Goal: Information Seeking & Learning: Learn about a topic

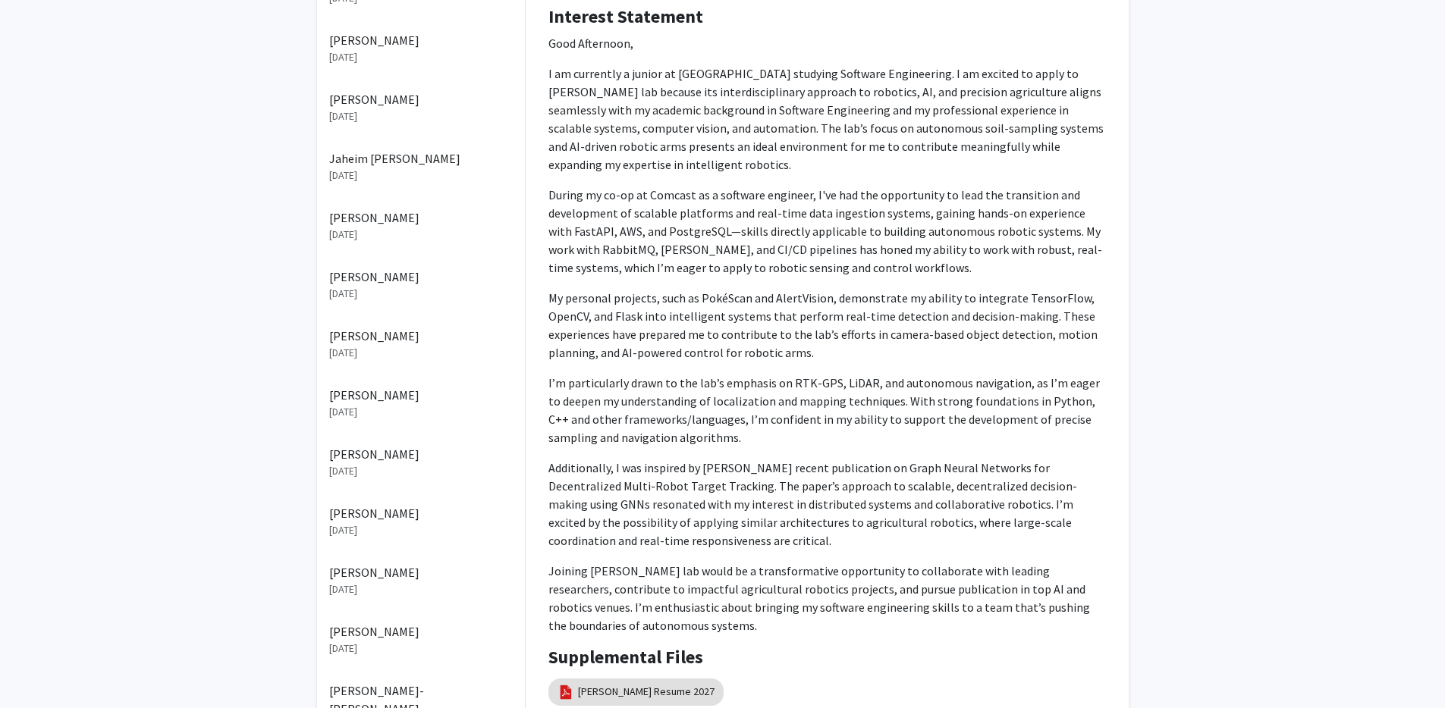
scroll to position [328, 0]
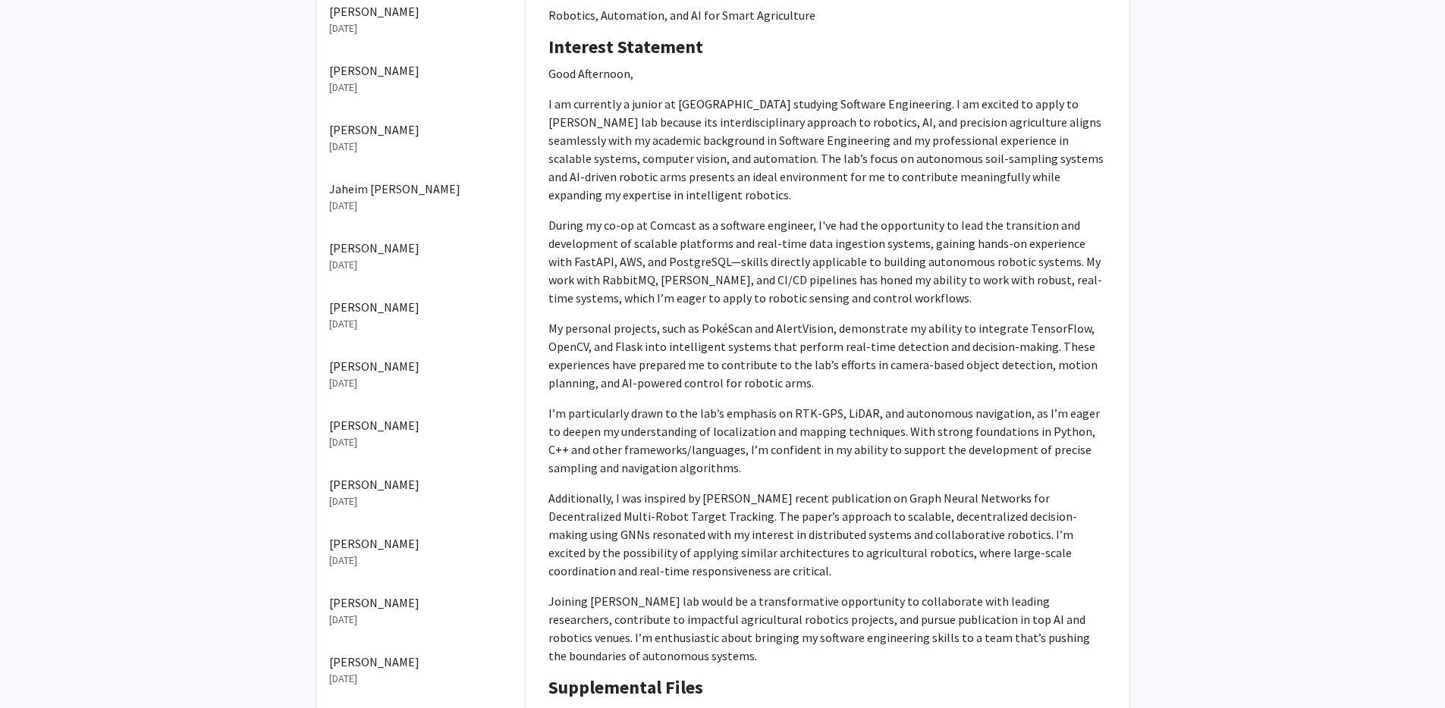
click at [711, 319] on p "My personal projects, such as PokéScan and AlertVision, demonstrate my ability …" at bounding box center [826, 355] width 557 height 73
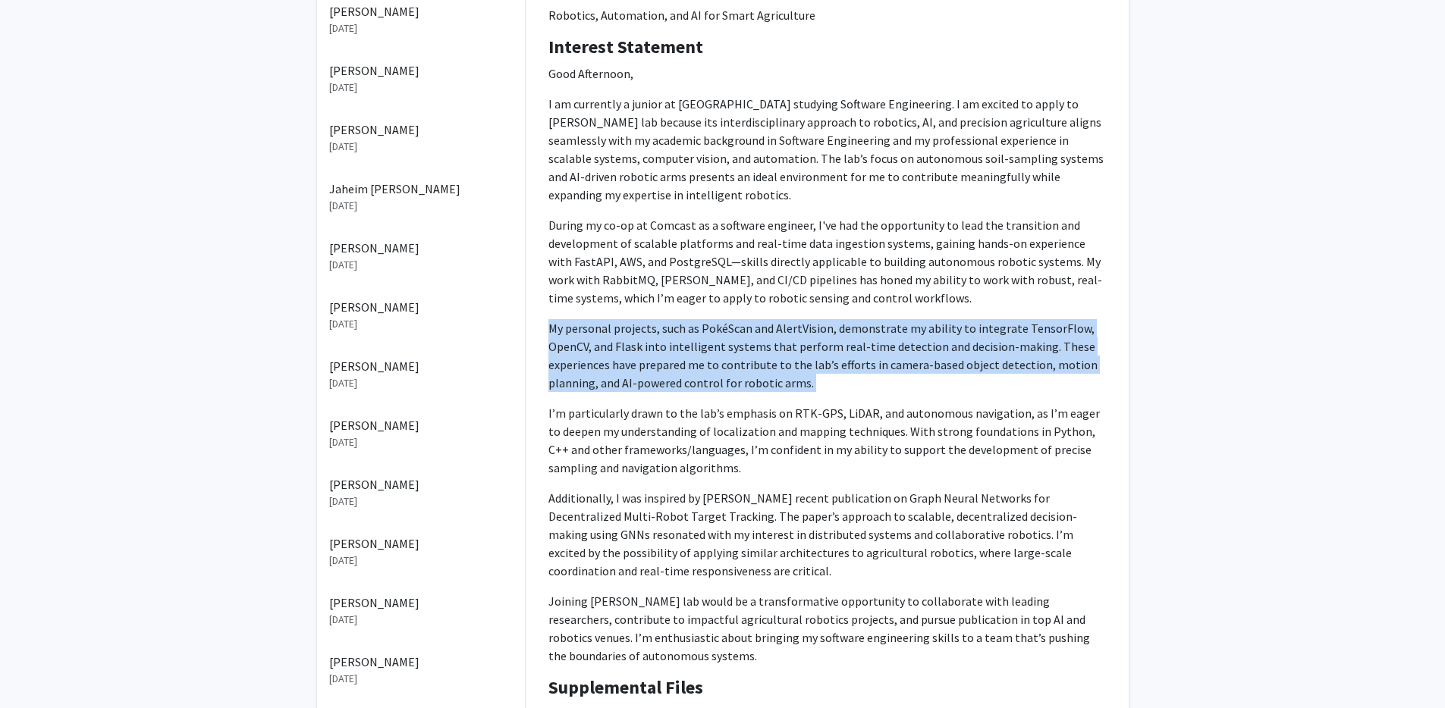
click at [711, 319] on p "My personal projects, such as PokéScan and AlertVision, demonstrate my ability …" at bounding box center [826, 355] width 557 height 73
click at [687, 366] on p "My personal projects, such as PokéScan and AlertVision, demonstrate my ability …" at bounding box center [826, 355] width 557 height 73
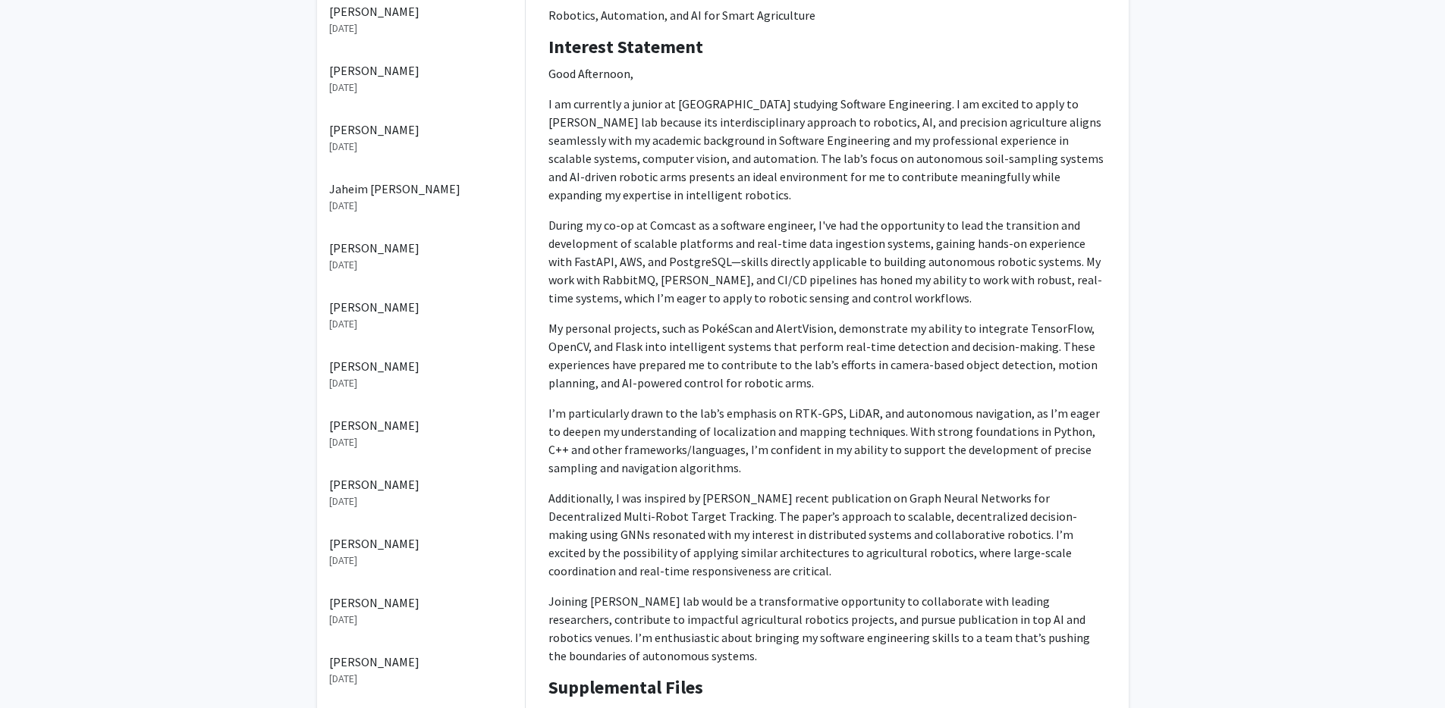
click at [774, 404] on p "I’m particularly drawn to the lab’s emphasis on RTK-GPS, LiDAR, and autonomous …" at bounding box center [826, 440] width 557 height 73
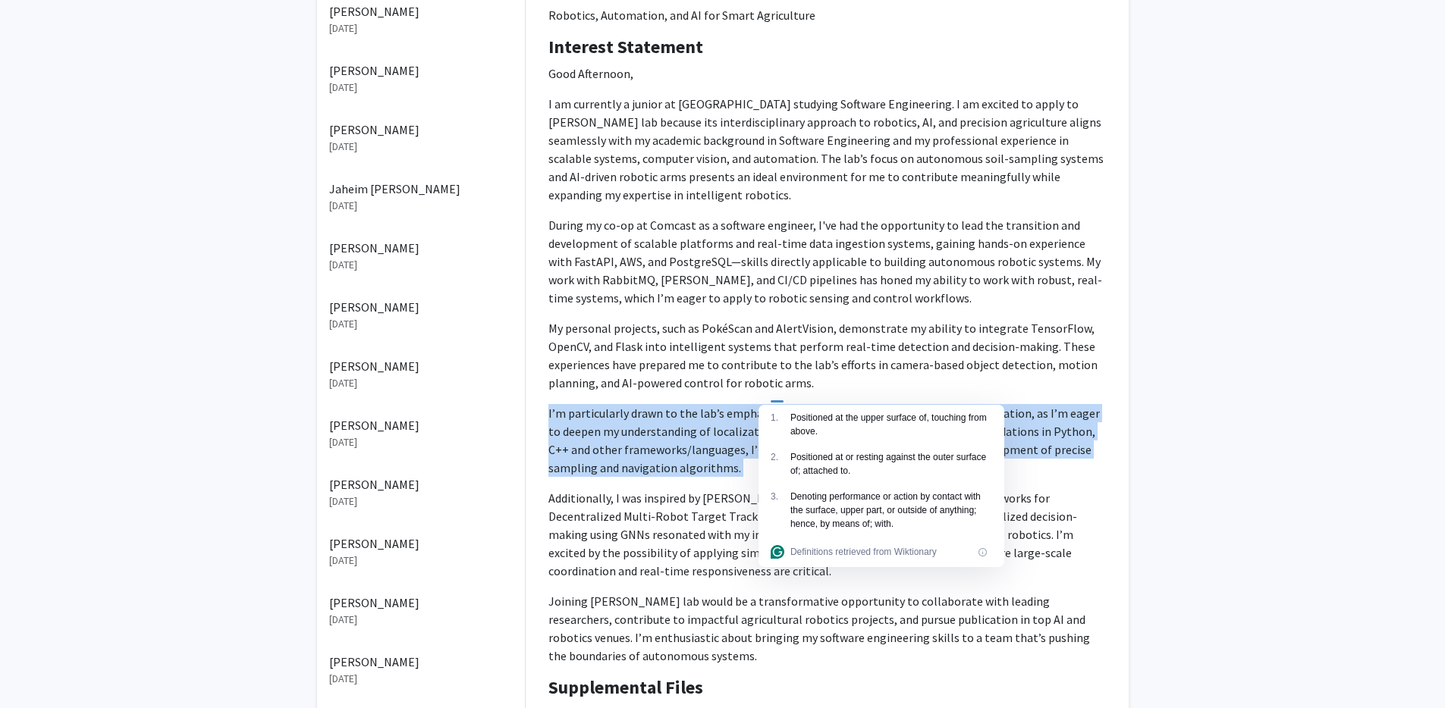
click at [774, 404] on p "I’m particularly drawn to the lab’s emphasis on RTK-GPS, LiDAR, and autonomous …" at bounding box center [826, 440] width 557 height 73
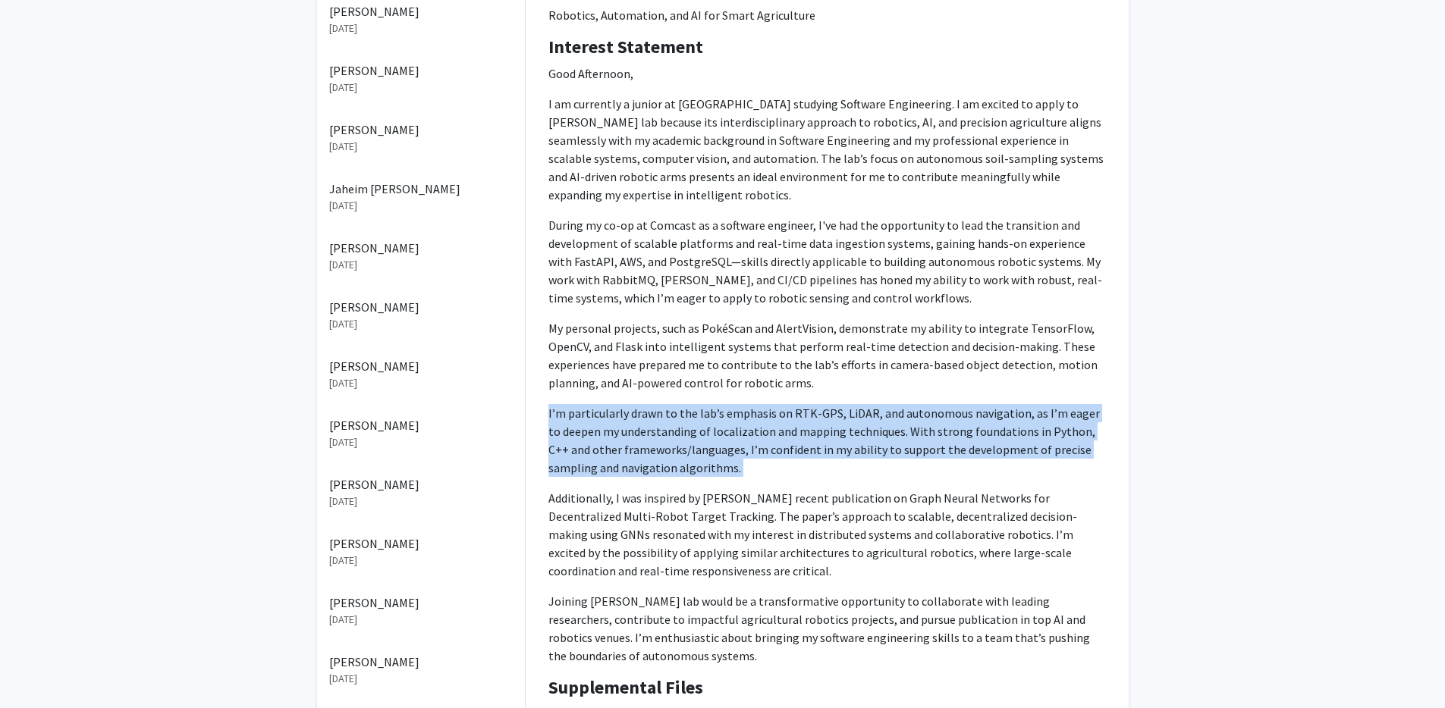
click at [642, 411] on p "I’m particularly drawn to the lab’s emphasis on RTK-GPS, LiDAR, and autonomous …" at bounding box center [826, 440] width 557 height 73
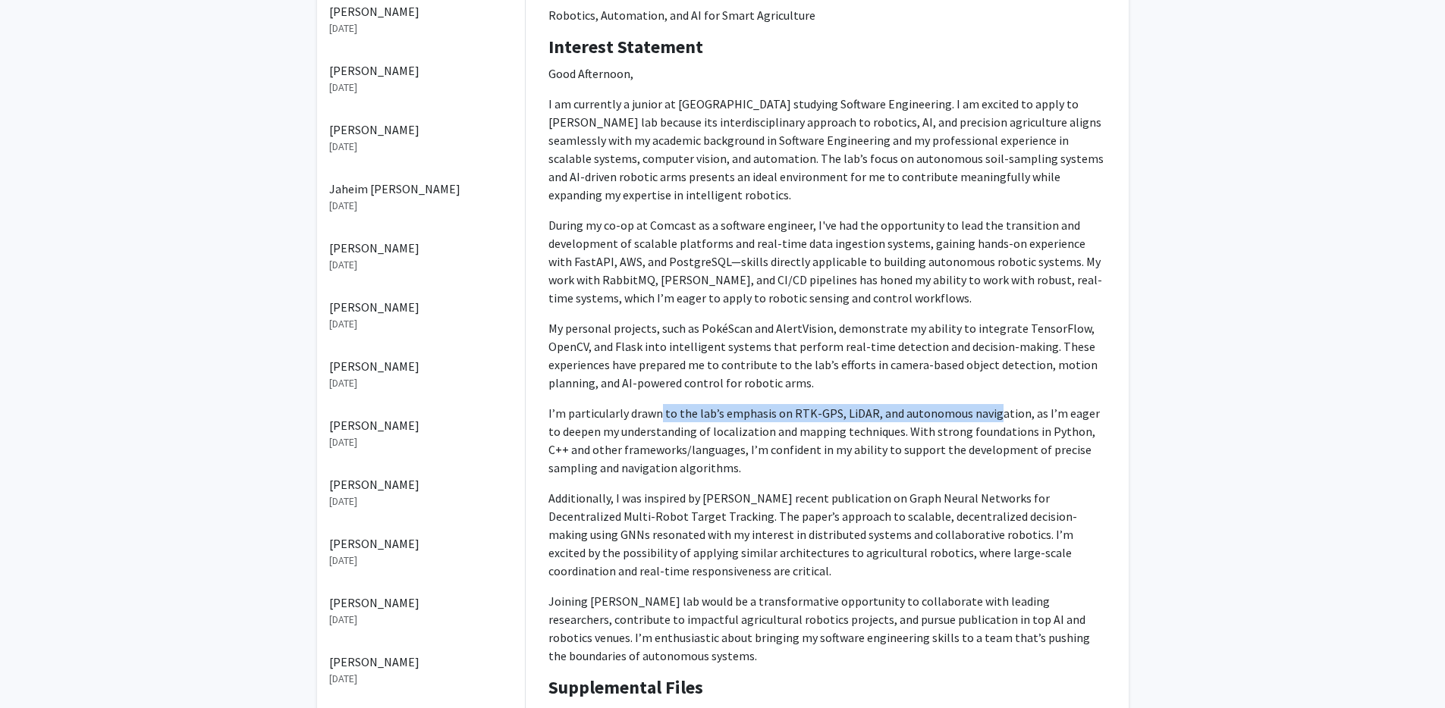
drag, startPoint x: 846, startPoint y: 389, endPoint x: 992, endPoint y: 400, distance: 146.0
click at [989, 404] on p "I’m particularly drawn to the lab’s emphasis on RTK-GPS, LiDAR, and autonomous …" at bounding box center [826, 440] width 557 height 73
click at [955, 404] on p "I’m particularly drawn to the lab’s emphasis on RTK-GPS, LiDAR, and autonomous …" at bounding box center [826, 440] width 557 height 73
click at [936, 404] on p "I’m particularly drawn to the lab’s emphasis on RTK-GPS, LiDAR, and autonomous …" at bounding box center [826, 440] width 557 height 73
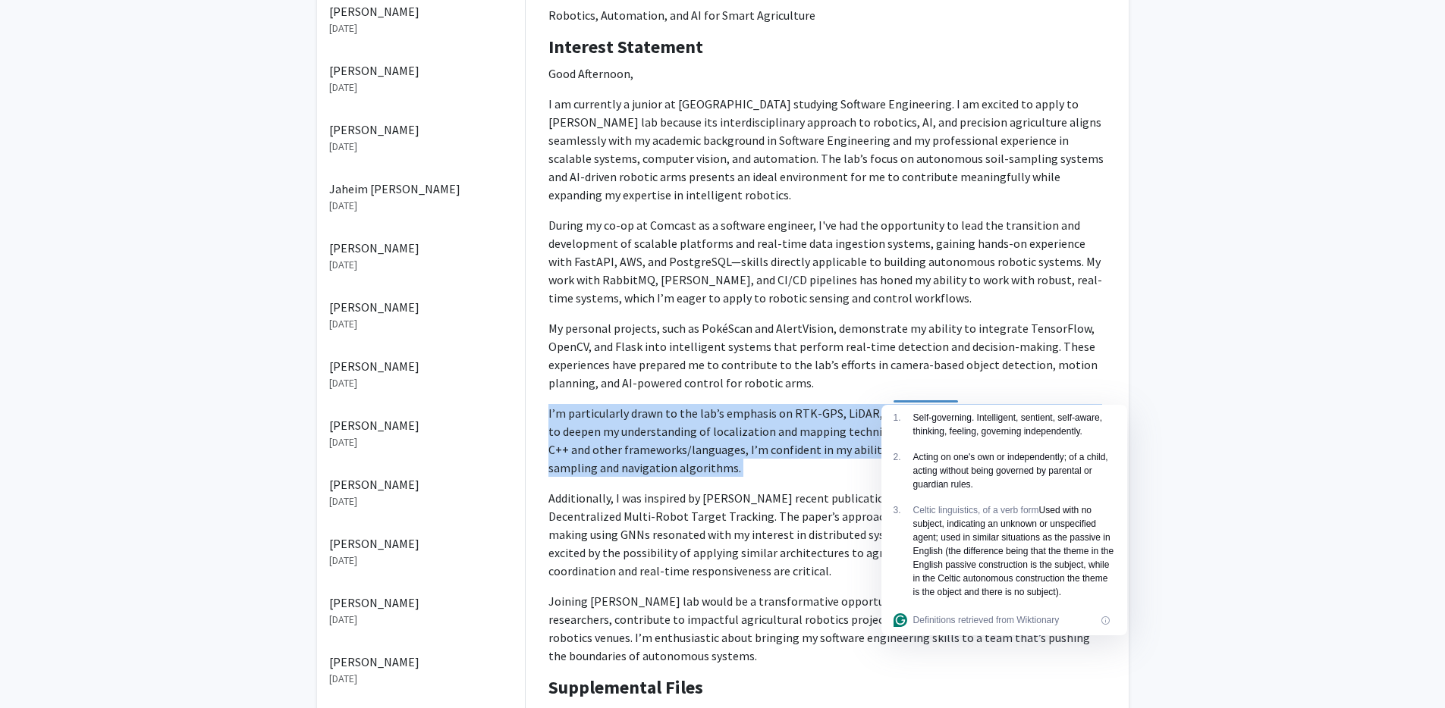
click at [936, 380] on html "Skip navigation Home Search Projects Requests Messages My Profile [PERSON_NAME]…" at bounding box center [722, 26] width 1445 height 708
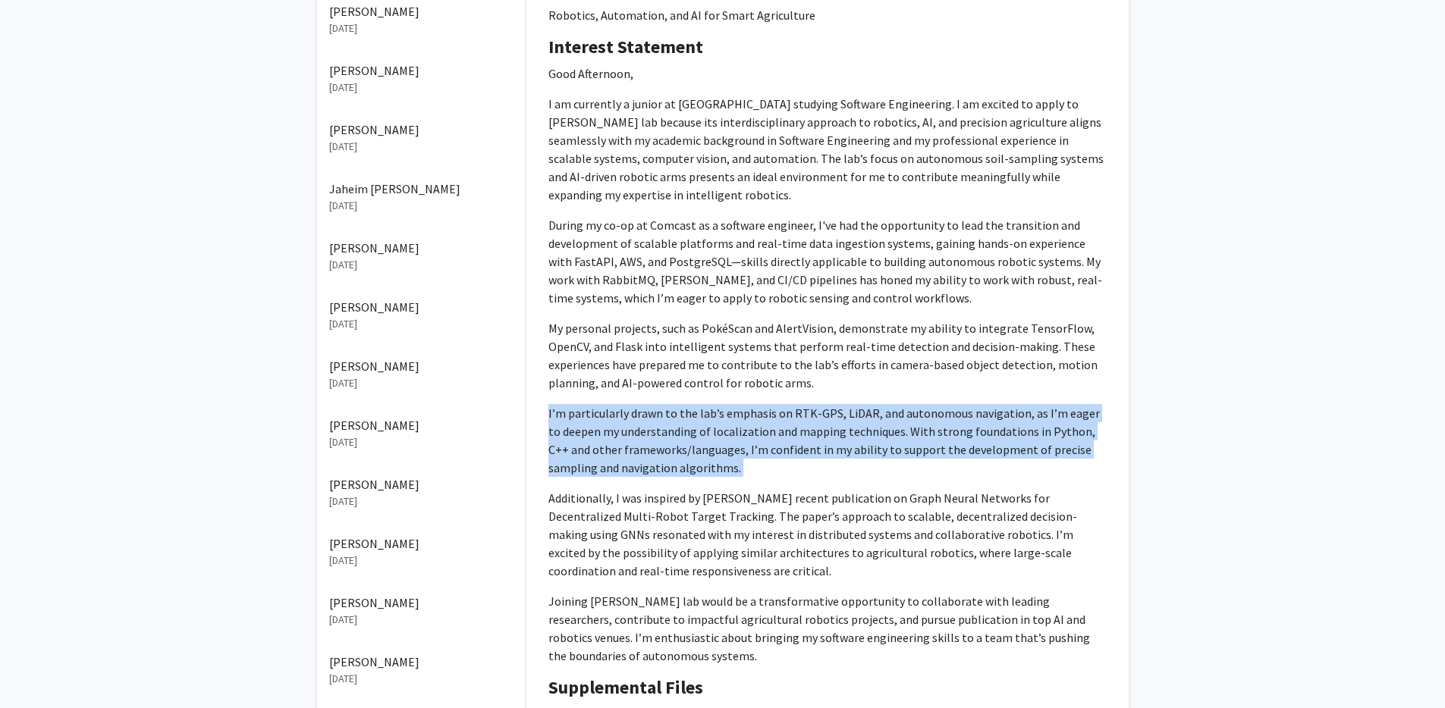
click at [883, 433] on p "I’m particularly drawn to the lab’s emphasis on RTK-GPS, LiDAR, and autonomous …" at bounding box center [826, 440] width 557 height 73
drag, startPoint x: 663, startPoint y: 455, endPoint x: 550, endPoint y: 394, distance: 128.6
click at [552, 404] on p "I’m particularly drawn to the lab’s emphasis on RTK-GPS, LiDAR, and autonomous …" at bounding box center [826, 440] width 557 height 73
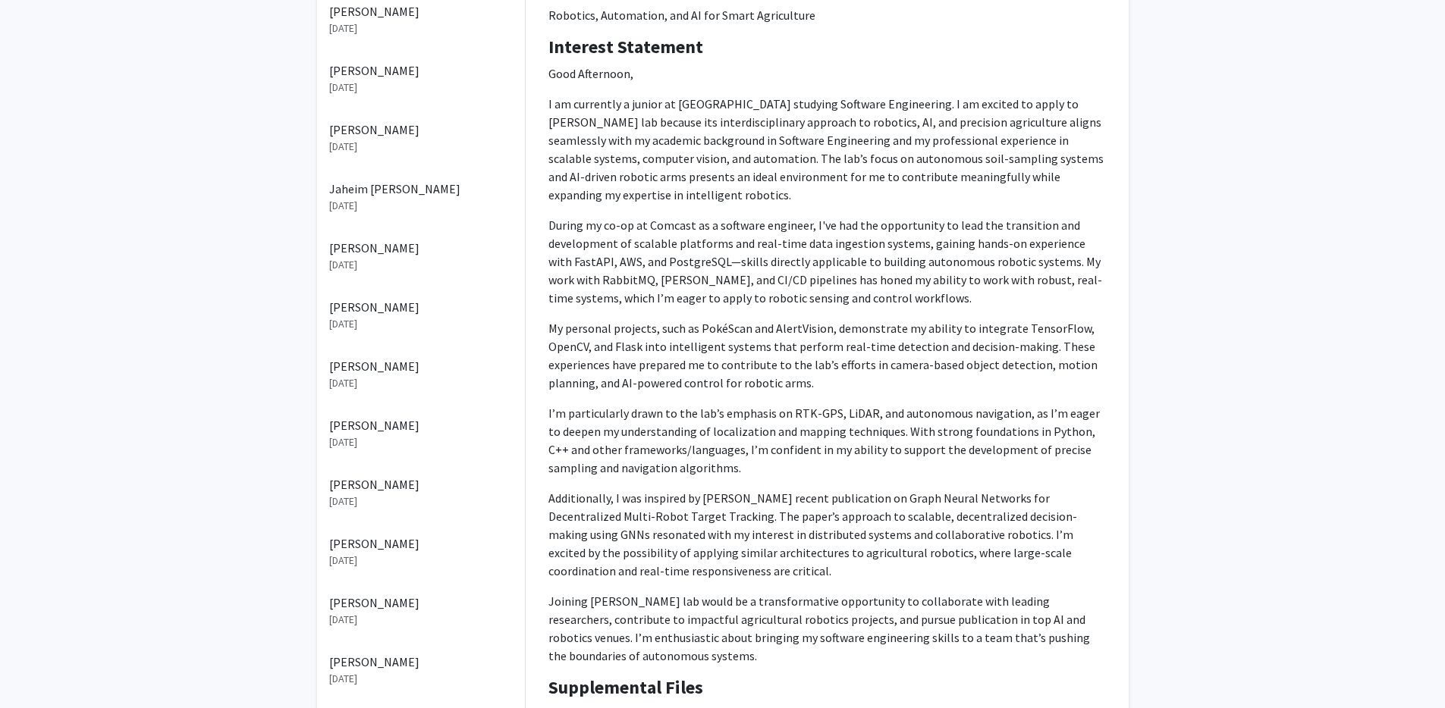
click at [548, 404] on p "I’m particularly drawn to the lab’s emphasis on RTK-GPS, LiDAR, and autonomous …" at bounding box center [826, 440] width 557 height 73
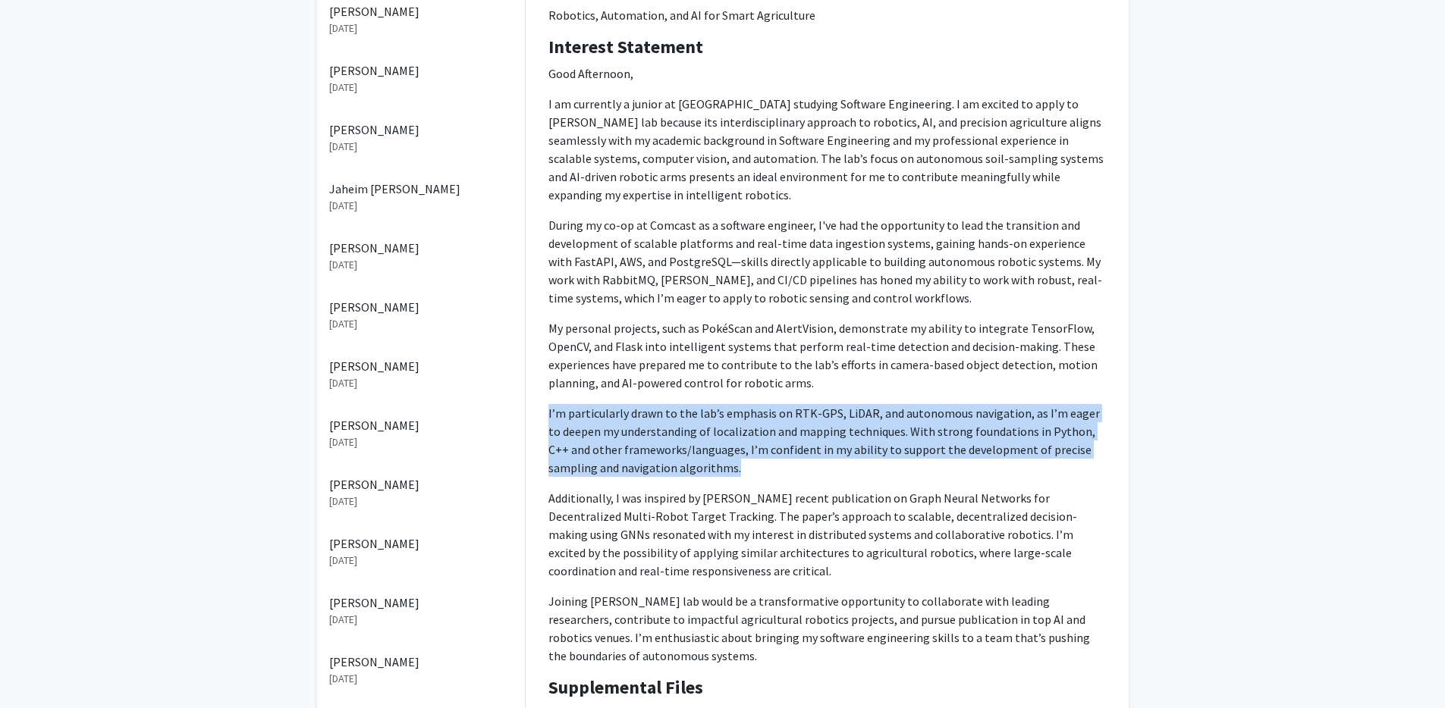
drag, startPoint x: 549, startPoint y: 396, endPoint x: 759, endPoint y: 458, distance: 219.1
click at [759, 458] on p "I’m particularly drawn to the lab’s emphasis on RTK-GPS, LiDAR, and autonomous …" at bounding box center [826, 440] width 557 height 73
click at [674, 439] on p "I’m particularly drawn to the lab’s emphasis on RTK-GPS, LiDAR, and autonomous …" at bounding box center [826, 440] width 557 height 73
drag, startPoint x: 695, startPoint y: 451, endPoint x: 546, endPoint y: 397, distance: 158.8
click at [546, 397] on div "Interest Statement Good Afternoon, I am currently a junior at [GEOGRAPHIC_DATA]…" at bounding box center [827, 356] width 580 height 641
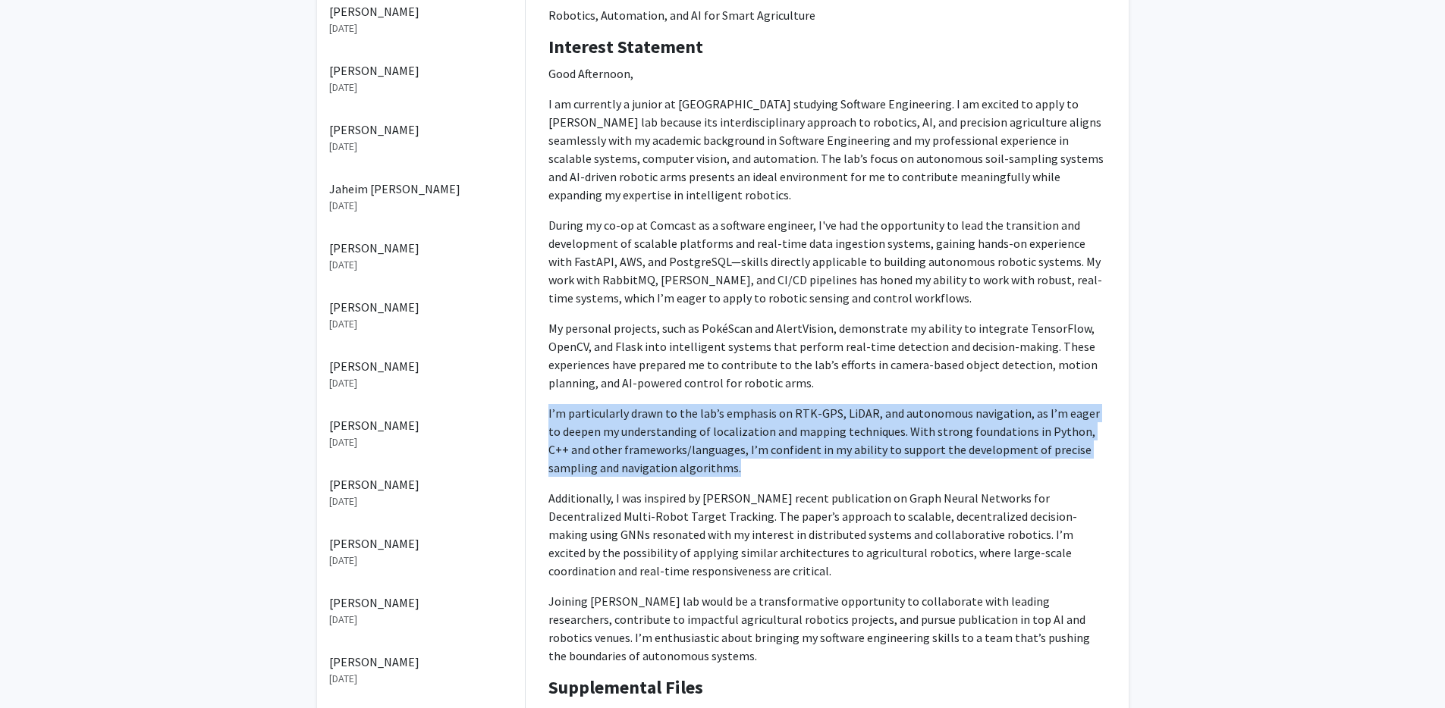
click at [666, 408] on p "I’m particularly drawn to the lab’s emphasis on RTK-GPS, LiDAR, and autonomous …" at bounding box center [826, 440] width 557 height 73
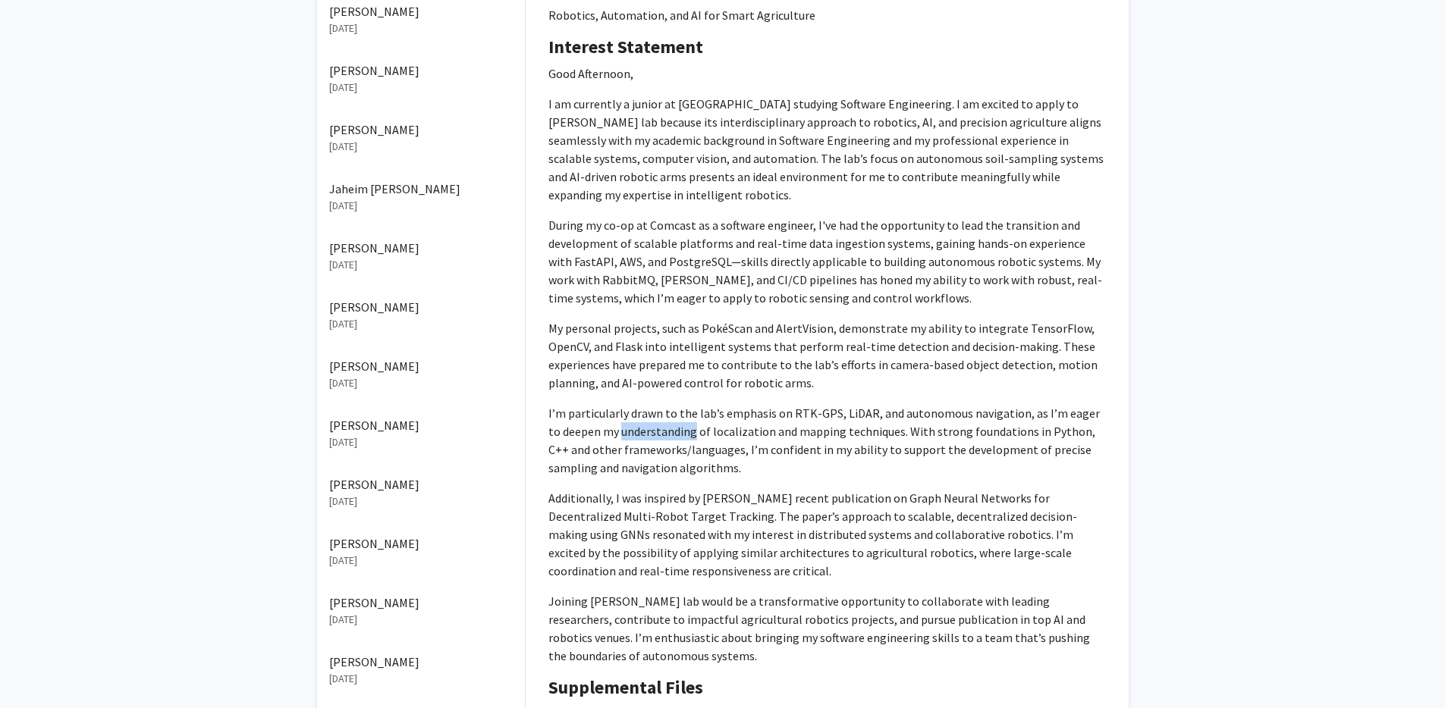
click at [666, 408] on p "I’m particularly drawn to the lab’s emphasis on RTK-GPS, LiDAR, and autonomous …" at bounding box center [826, 440] width 557 height 73
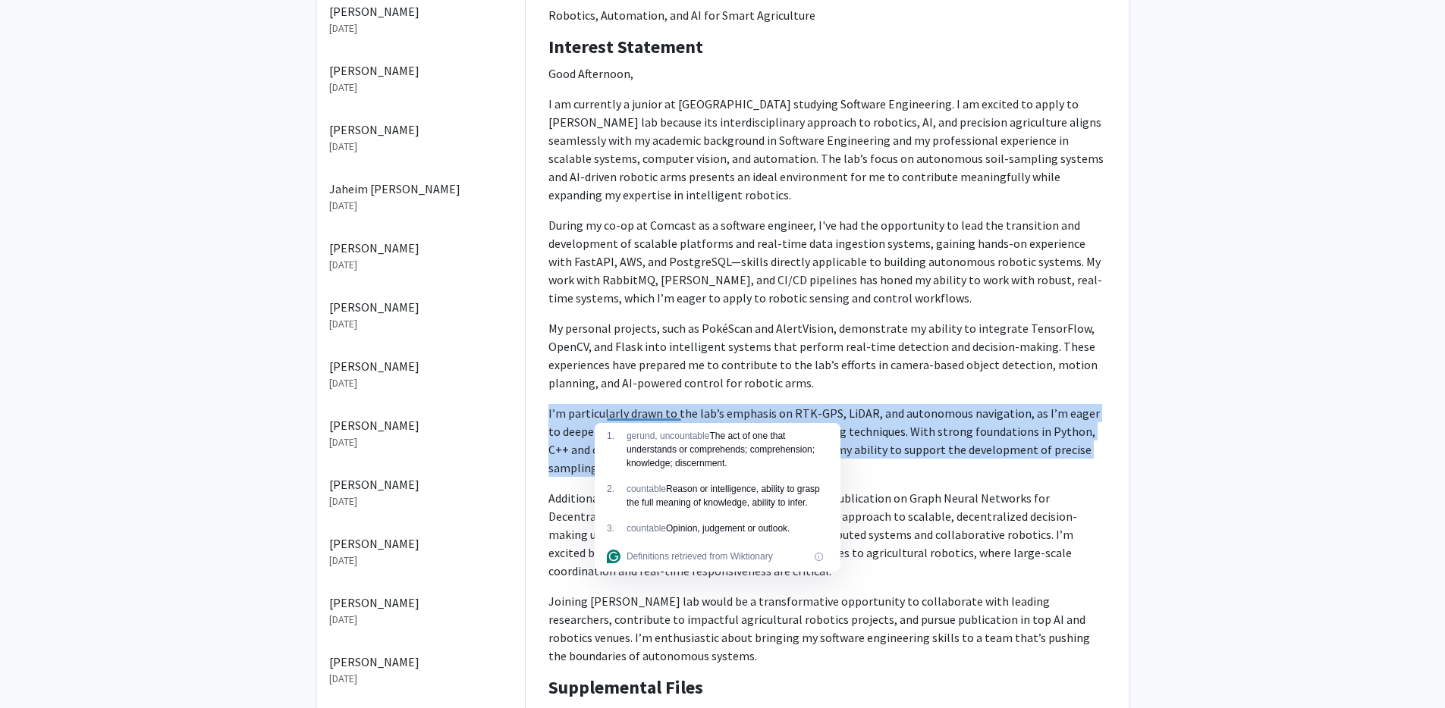
click at [666, 408] on p "I’m particularly drawn to the lab’s emphasis on RTK-GPS, LiDAR, and autonomous …" at bounding box center [826, 440] width 557 height 73
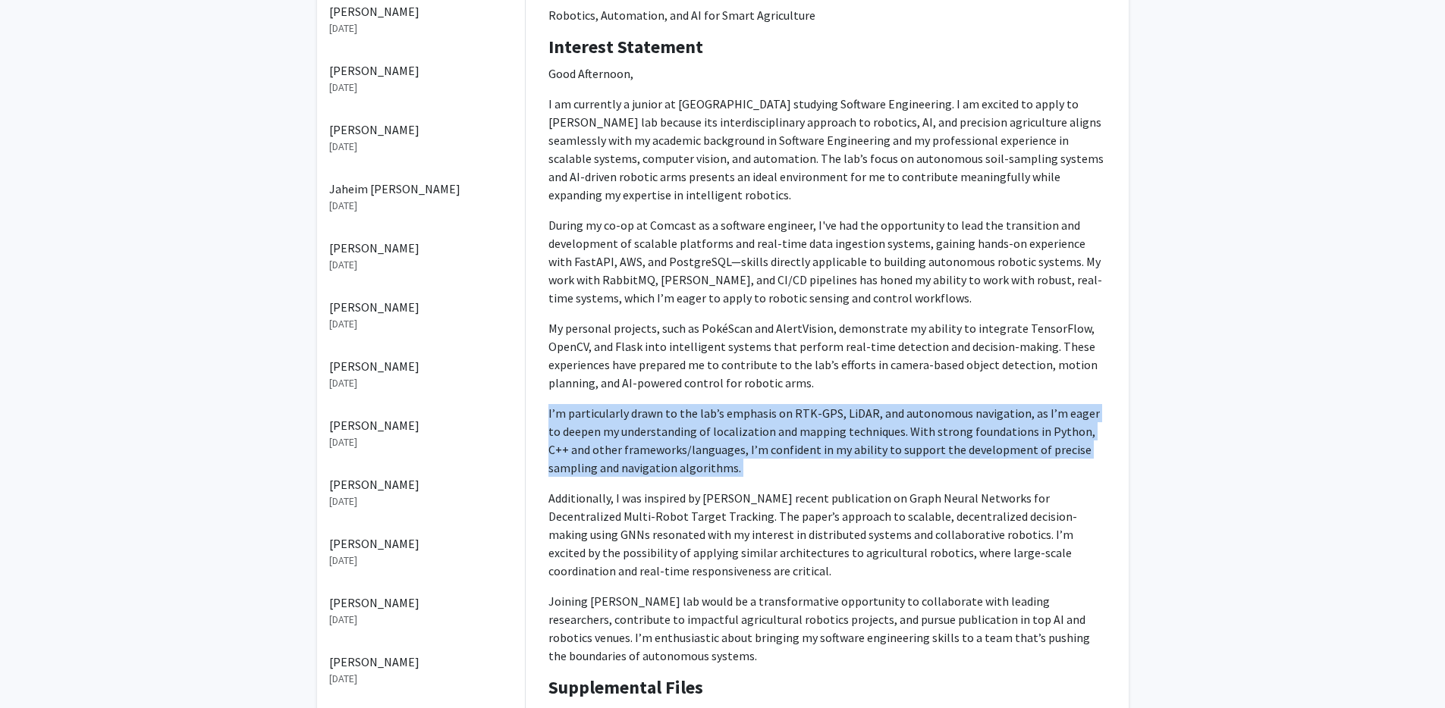
click at [676, 431] on p "I’m particularly drawn to the lab’s emphasis on RTK-GPS, LiDAR, and autonomous …" at bounding box center [826, 440] width 557 height 73
drag, startPoint x: 691, startPoint y: 456, endPoint x: 542, endPoint y: 399, distance: 159.2
click at [542, 399] on div "Interest Statement Good Afternoon, I am currently a junior at [GEOGRAPHIC_DATA]…" at bounding box center [827, 356] width 580 height 641
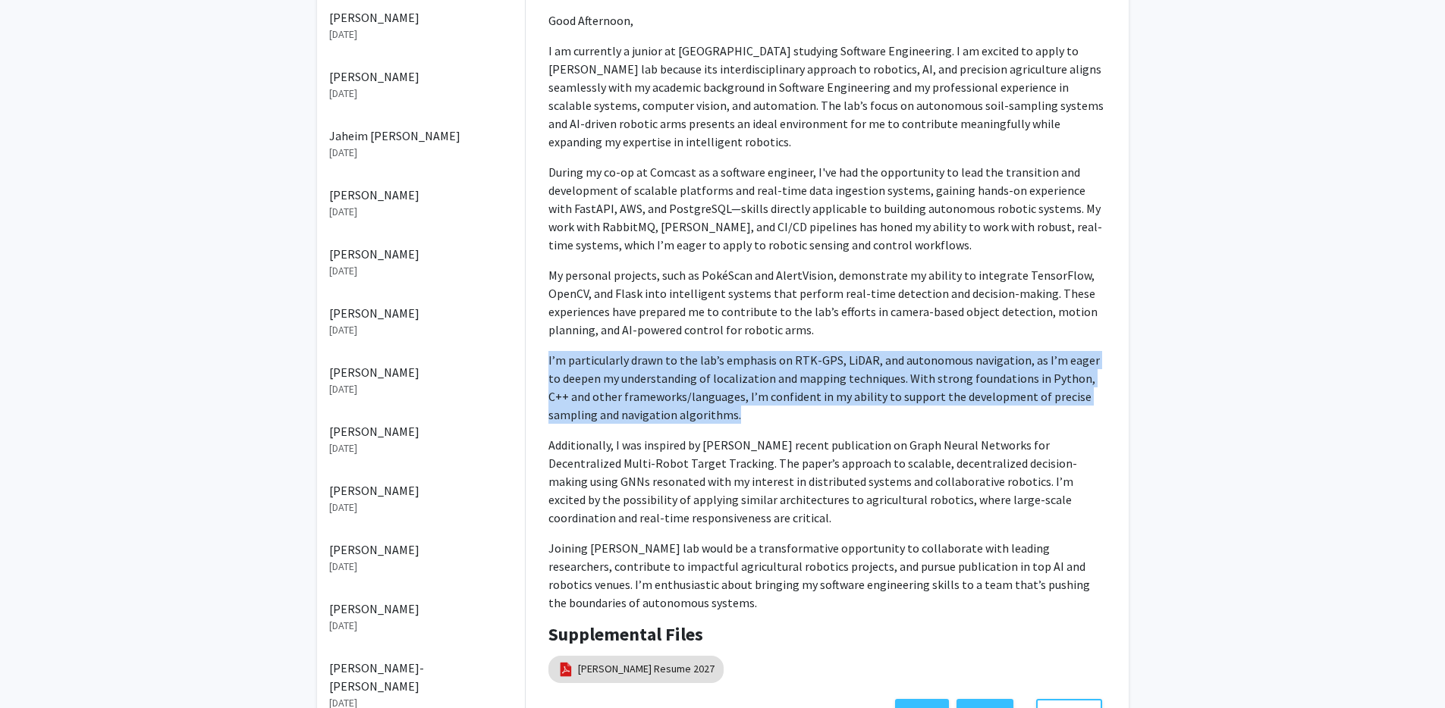
scroll to position [590, 0]
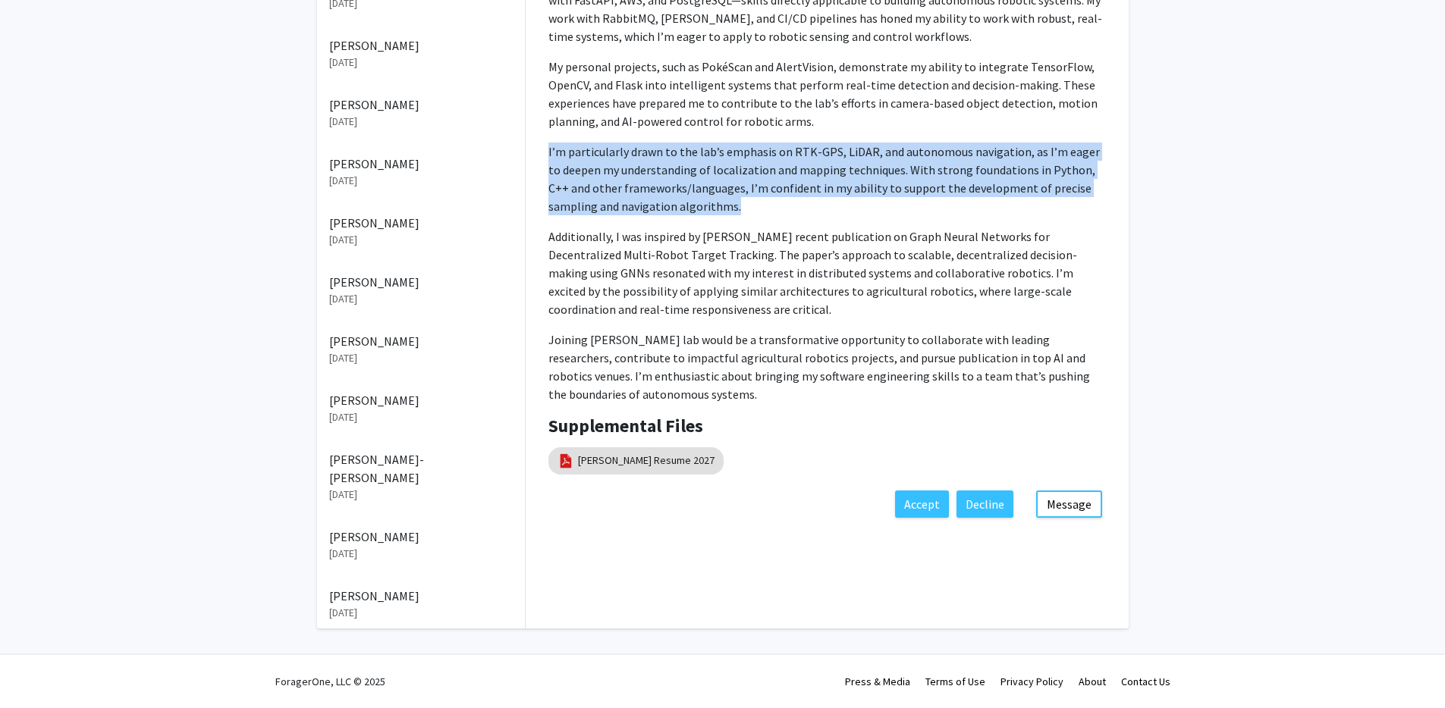
drag, startPoint x: 680, startPoint y: 378, endPoint x: 538, endPoint y: 328, distance: 149.9
click at [538, 328] on div "Interest Statement Good Afternoon, I am currently a junior at [GEOGRAPHIC_DATA]…" at bounding box center [827, 95] width 580 height 641
drag, startPoint x: 702, startPoint y: 290, endPoint x: 553, endPoint y: 224, distance: 162.9
click at [553, 228] on p "Additionally, I was inspired by [PERSON_NAME] recent publication on Graph Neura…" at bounding box center [826, 273] width 557 height 91
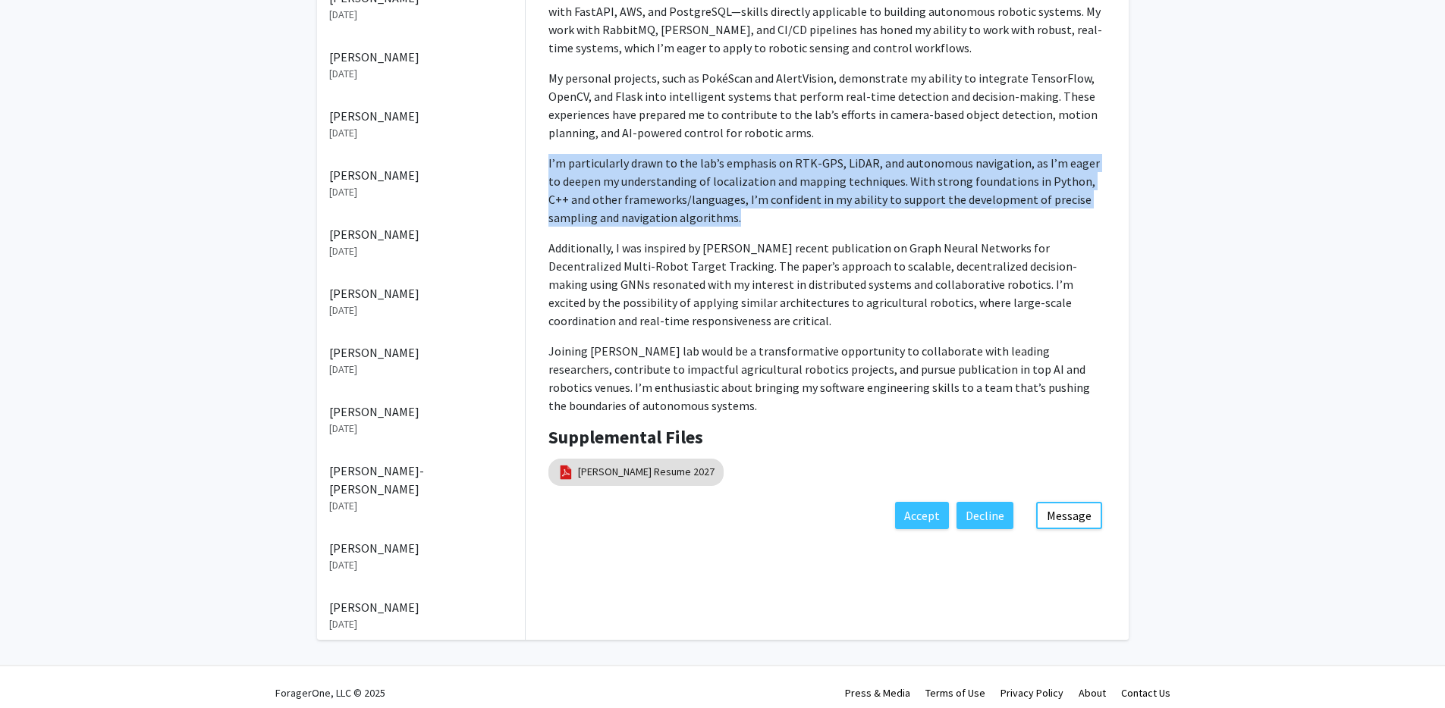
scroll to position [562, 0]
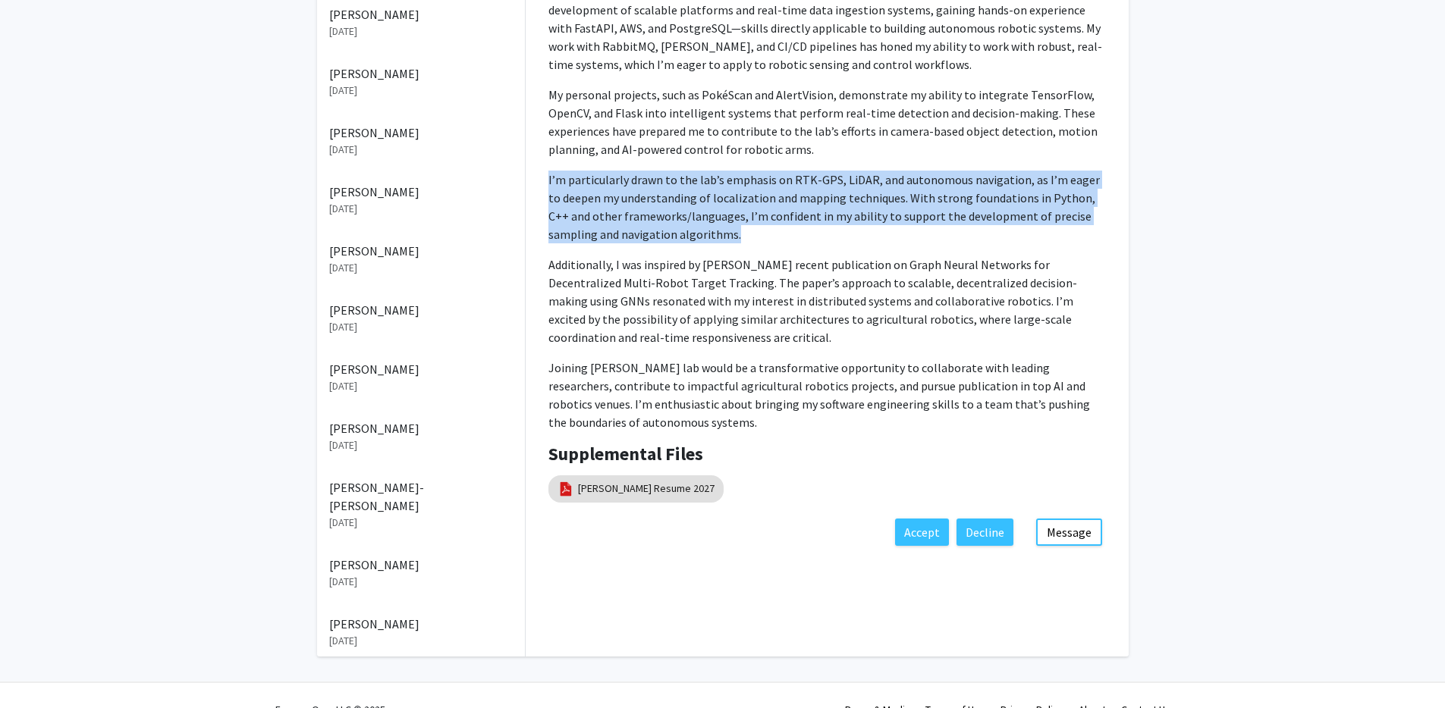
drag, startPoint x: 686, startPoint y: 215, endPoint x: 523, endPoint y: 161, distance: 172.7
click at [523, 161] on div "[PERSON_NAME] Degree Level: Undergraduate Student Year: [PERSON_NAME]: Computin…" at bounding box center [827, 38] width 626 height 1038
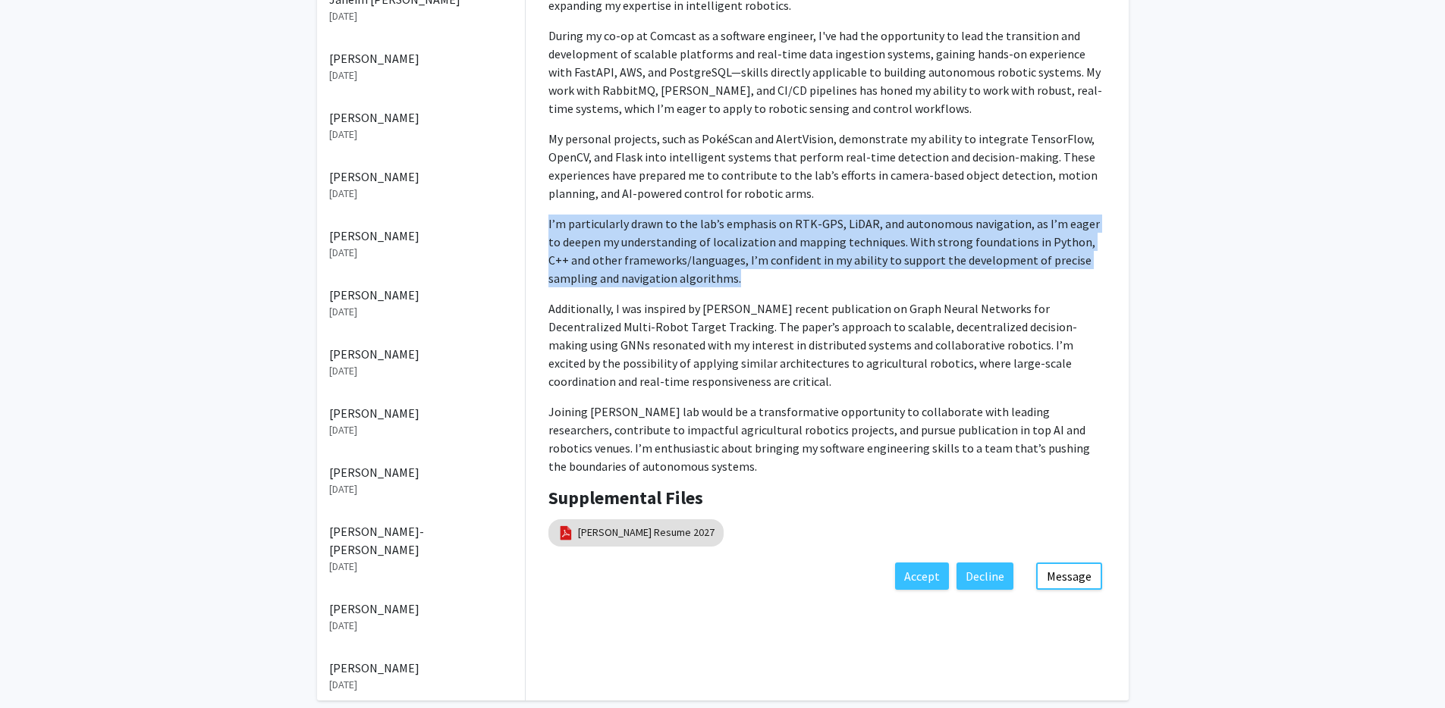
scroll to position [426, 0]
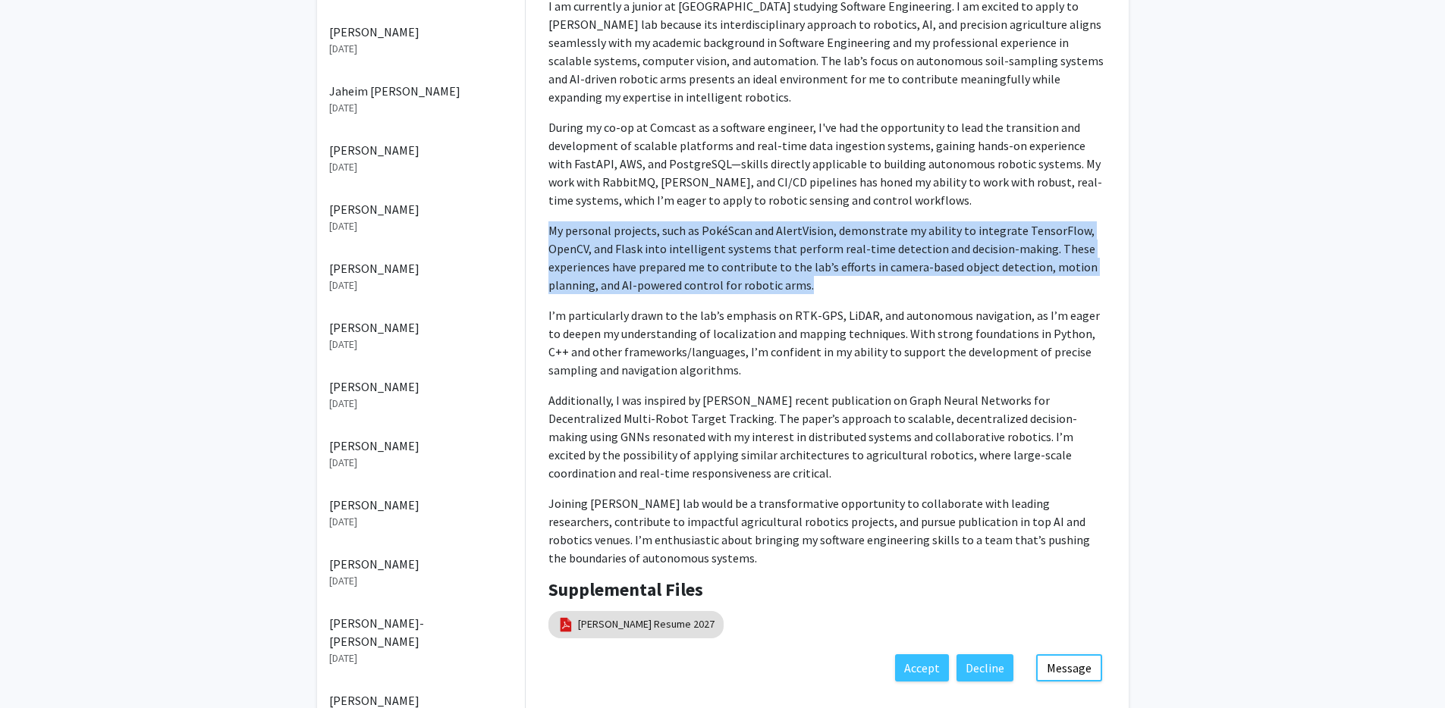
drag, startPoint x: 821, startPoint y: 272, endPoint x: 552, endPoint y: 211, distance: 276.0
click at [552, 221] on p "My personal projects, such as PokéScan and AlertVision, demonstrate my ability …" at bounding box center [826, 257] width 557 height 73
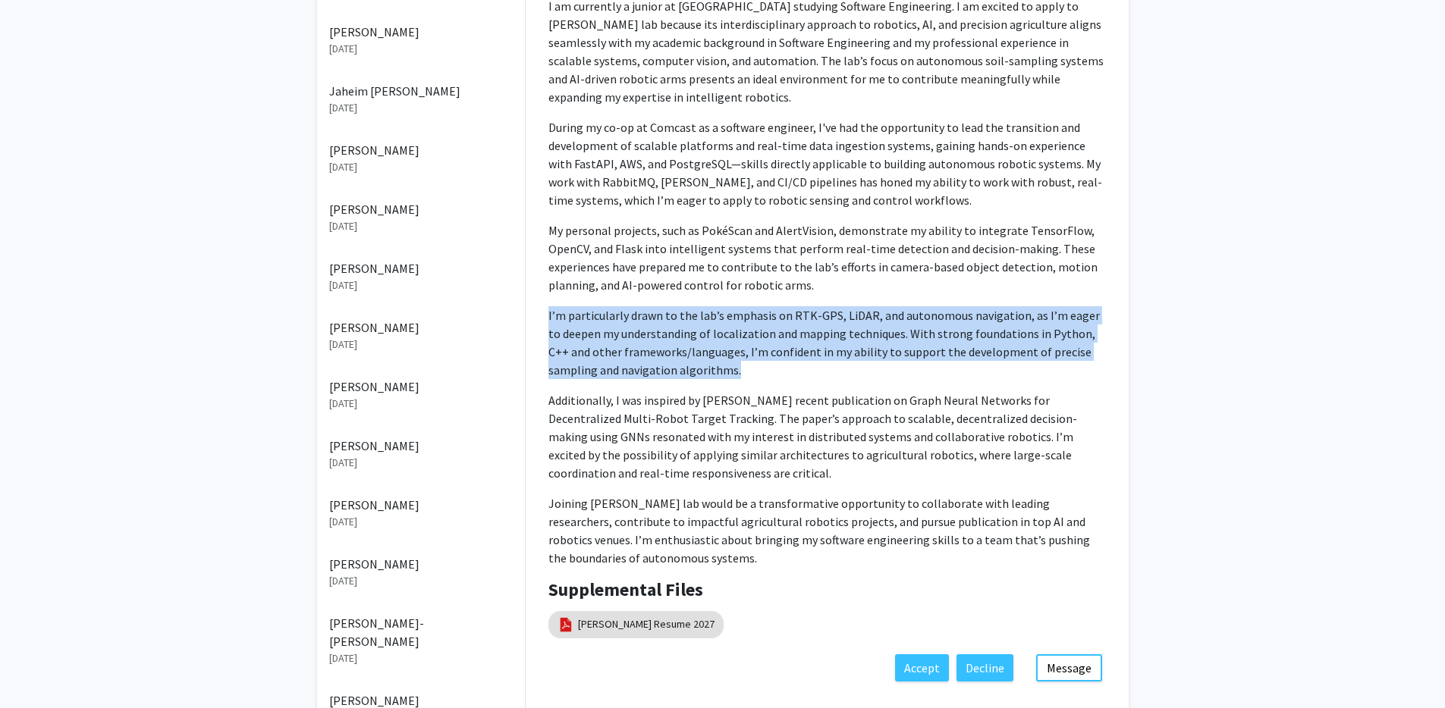
drag, startPoint x: 684, startPoint y: 356, endPoint x: 532, endPoint y: 299, distance: 162.7
click at [532, 299] on div "[PERSON_NAME] Degree Level: Undergraduate Student Year: [PERSON_NAME]: Computin…" at bounding box center [827, 155] width 603 height 1000
drag, startPoint x: 699, startPoint y: 458, endPoint x: 551, endPoint y: 381, distance: 166.5
click at [551, 391] on p "Additionally, I was inspired by [PERSON_NAME] recent publication on Graph Neura…" at bounding box center [826, 436] width 557 height 91
click at [636, 423] on p "Additionally, I was inspired by [PERSON_NAME] recent publication on Graph Neura…" at bounding box center [826, 436] width 557 height 91
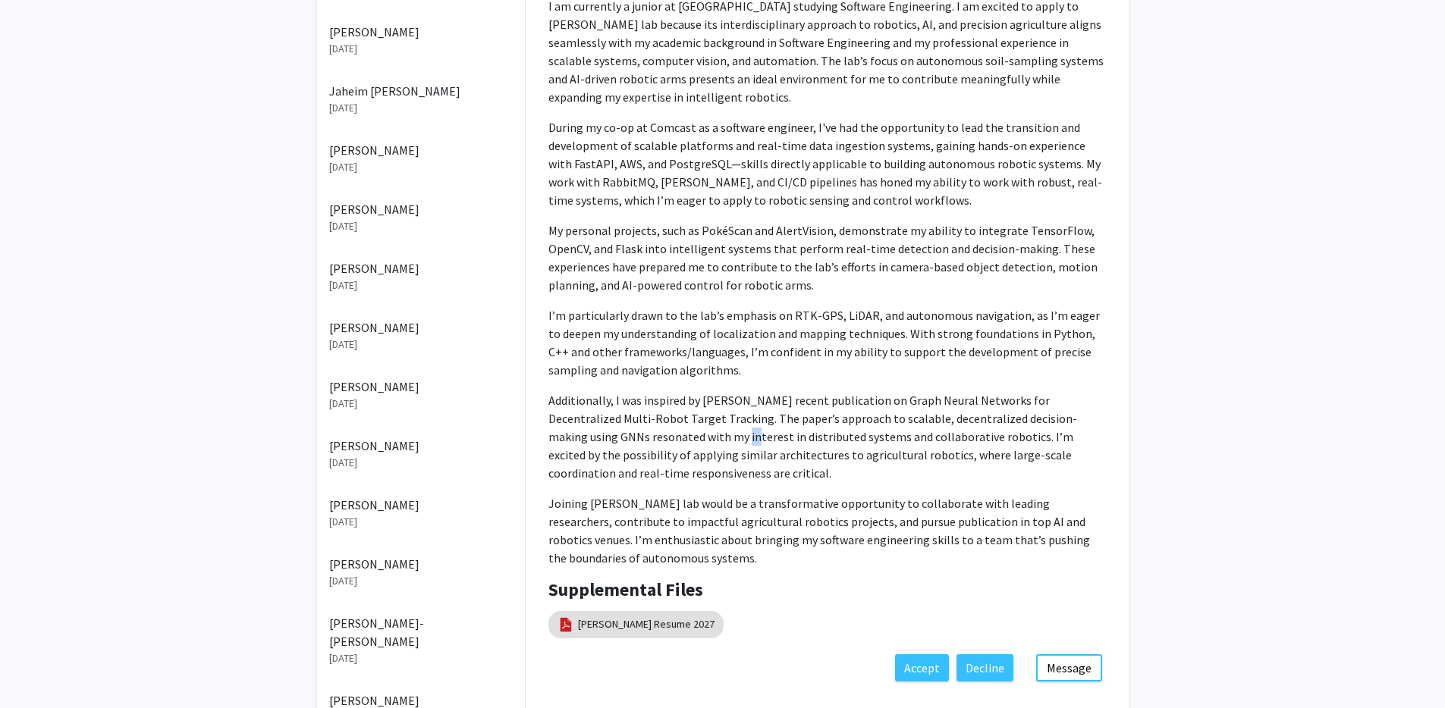
click at [636, 423] on p "Additionally, I was inspired by [PERSON_NAME] recent publication on Graph Neura…" at bounding box center [826, 436] width 557 height 91
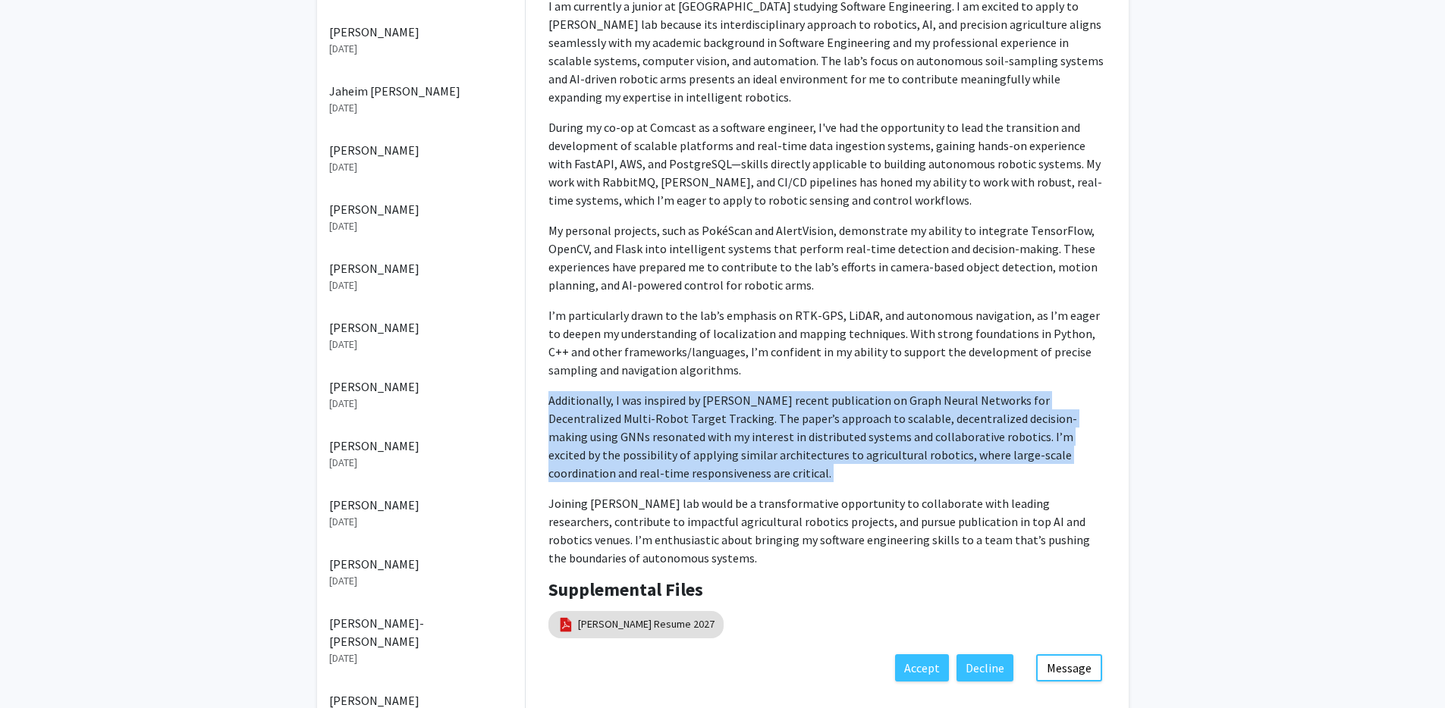
scroll to position [535, 0]
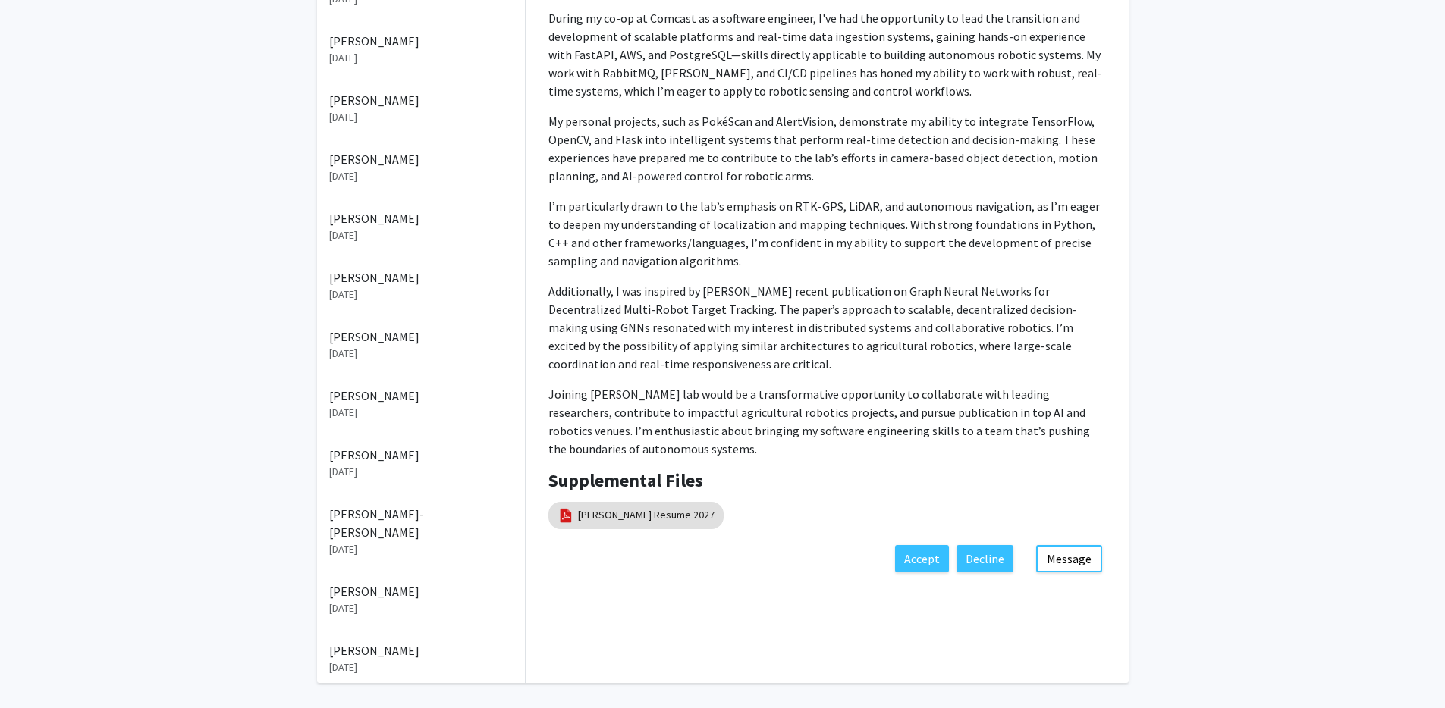
click at [681, 404] on p "Joining [PERSON_NAME] lab would be a transformative opportunity to collaborate …" at bounding box center [826, 421] width 557 height 73
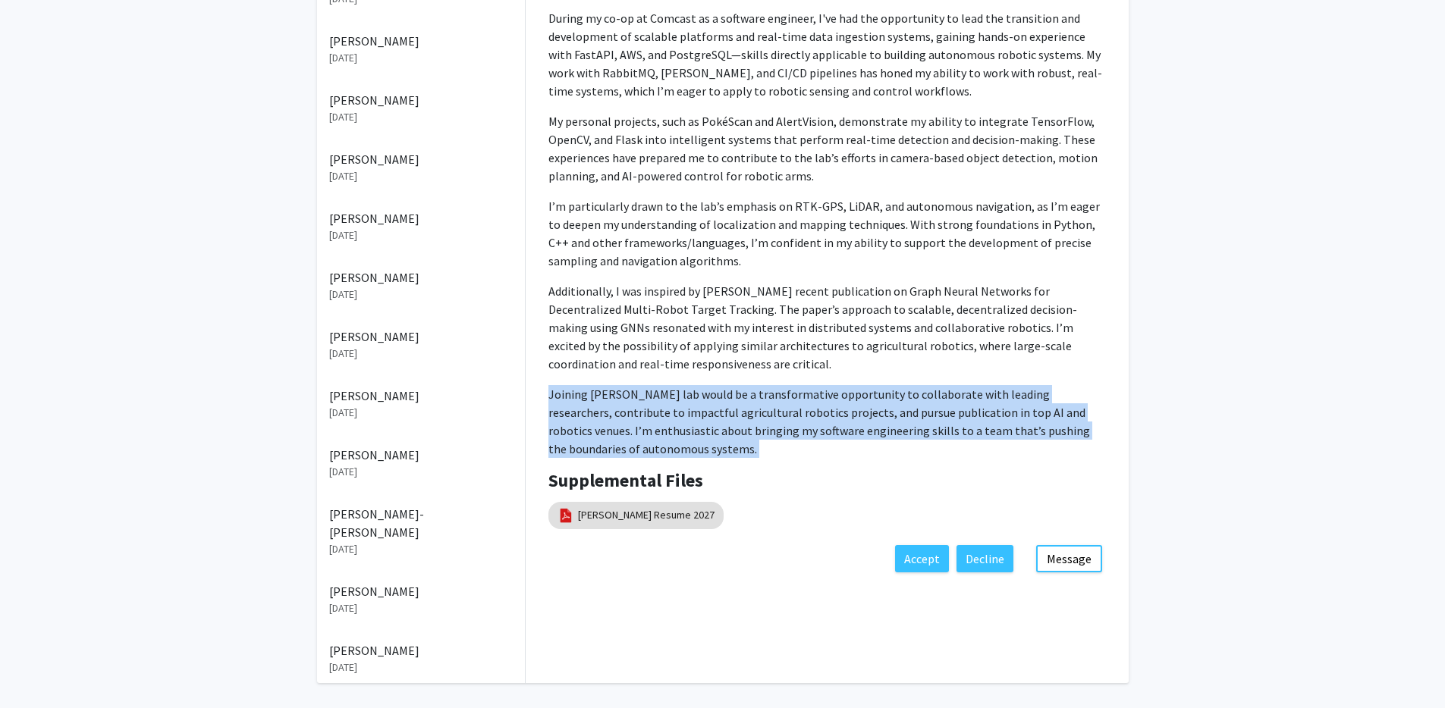
click at [681, 404] on p "Joining [PERSON_NAME] lab would be a transformative opportunity to collaborate …" at bounding box center [826, 421] width 557 height 73
click at [767, 391] on p "Joining [PERSON_NAME] lab would be a transformative opportunity to collaborate …" at bounding box center [826, 421] width 557 height 73
drag, startPoint x: 664, startPoint y: 433, endPoint x: 532, endPoint y: 367, distance: 147.5
click at [532, 367] on div "[PERSON_NAME] Degree Level: Undergraduate Student Year: [PERSON_NAME]: Computin…" at bounding box center [827, 46] width 603 height 1000
drag, startPoint x: 688, startPoint y: 347, endPoint x: 524, endPoint y: 272, distance: 180.2
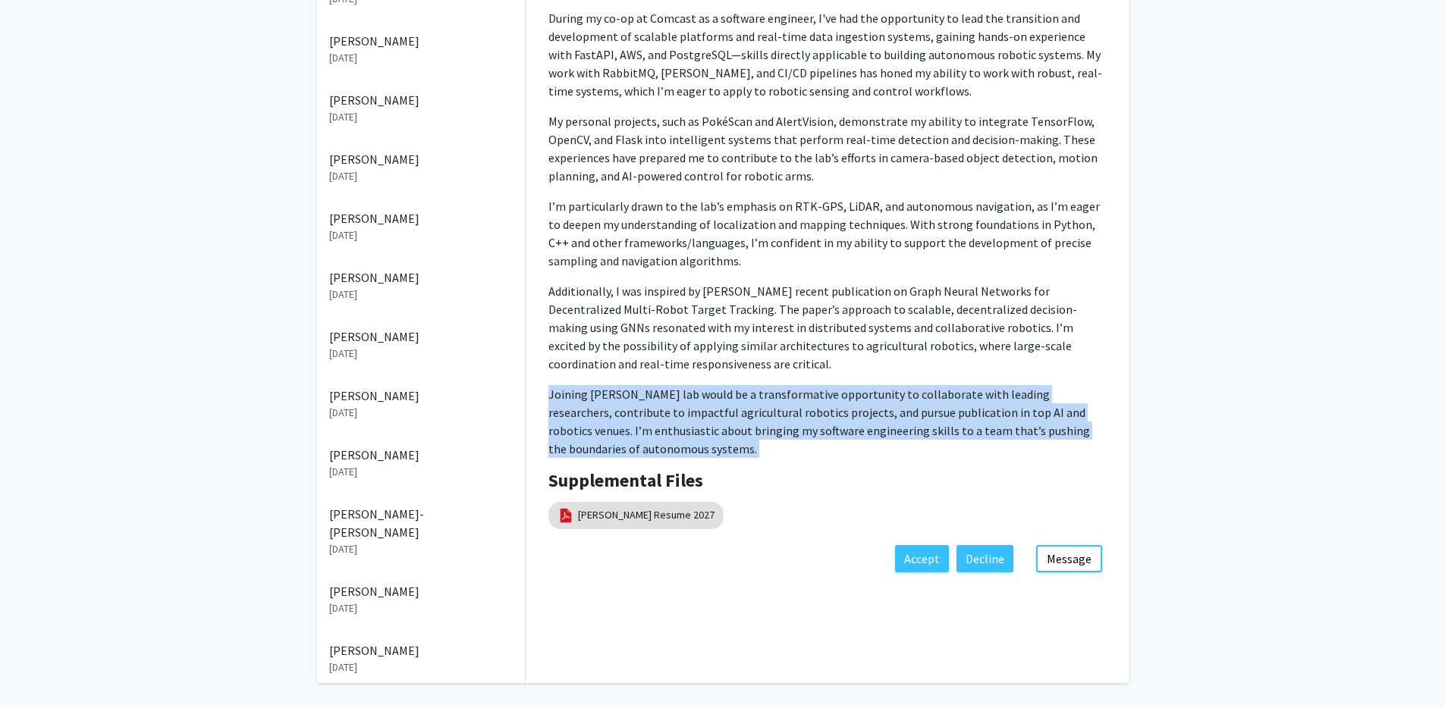
click at [524, 272] on div "[PERSON_NAME] Degree Level: Undergraduate Student Year: [PERSON_NAME]: Computin…" at bounding box center [827, 65] width 626 height 1038
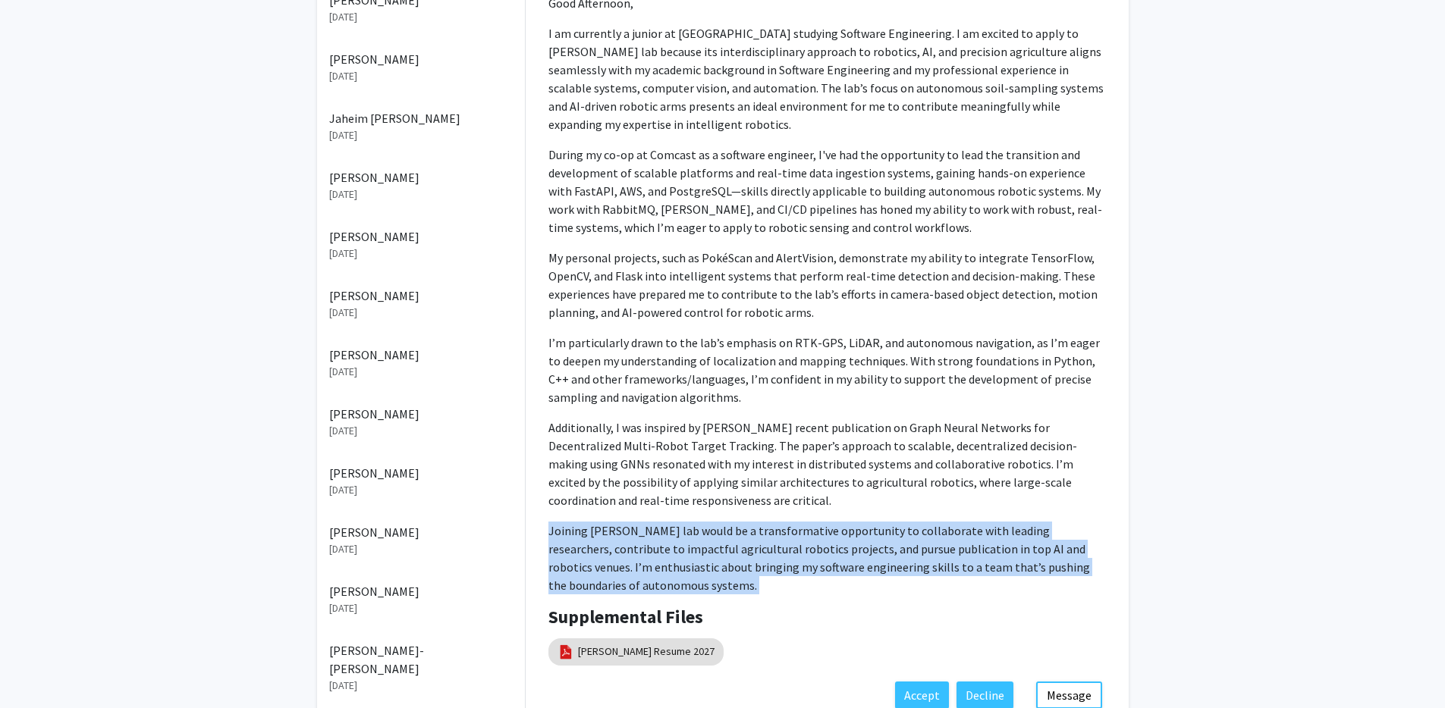
scroll to position [590, 0]
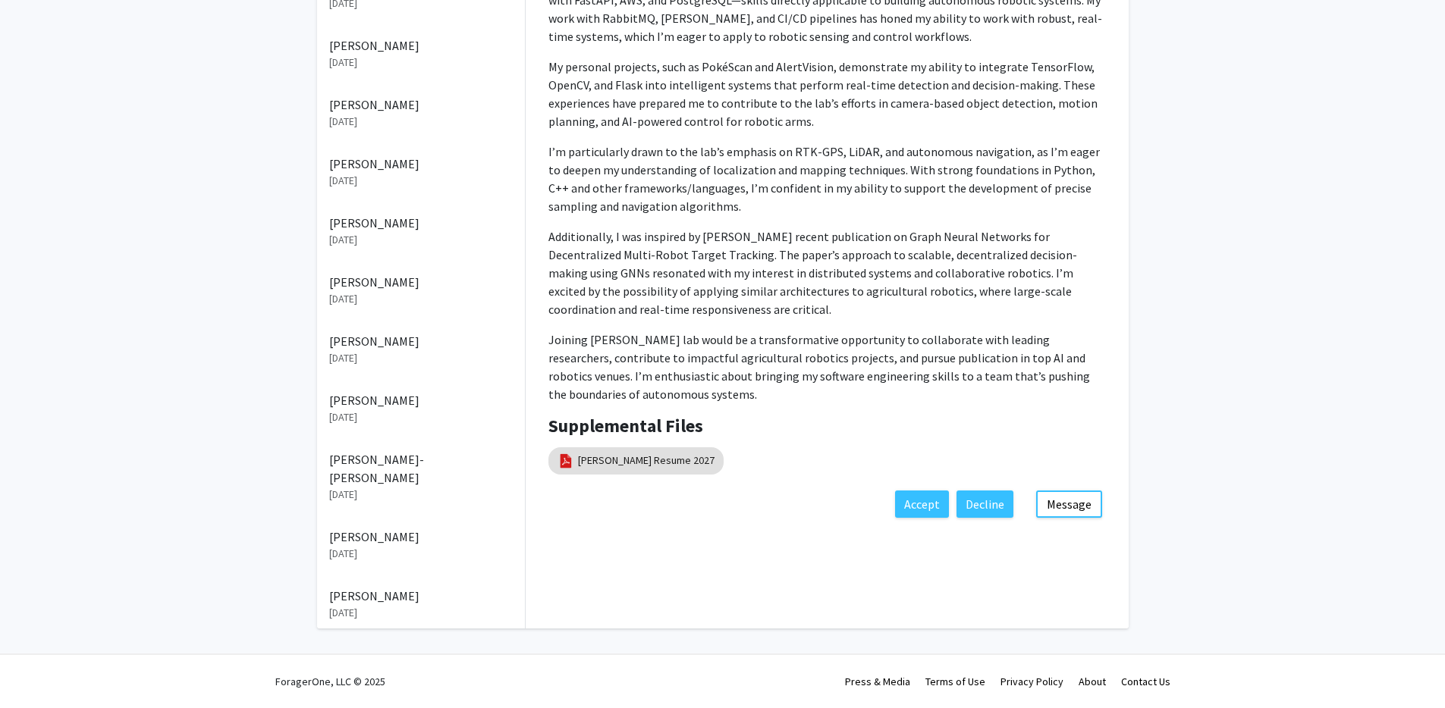
click at [706, 196] on p "I’m particularly drawn to the lab’s emphasis on RTK-GPS, LiDAR, and autonomous …" at bounding box center [826, 179] width 557 height 73
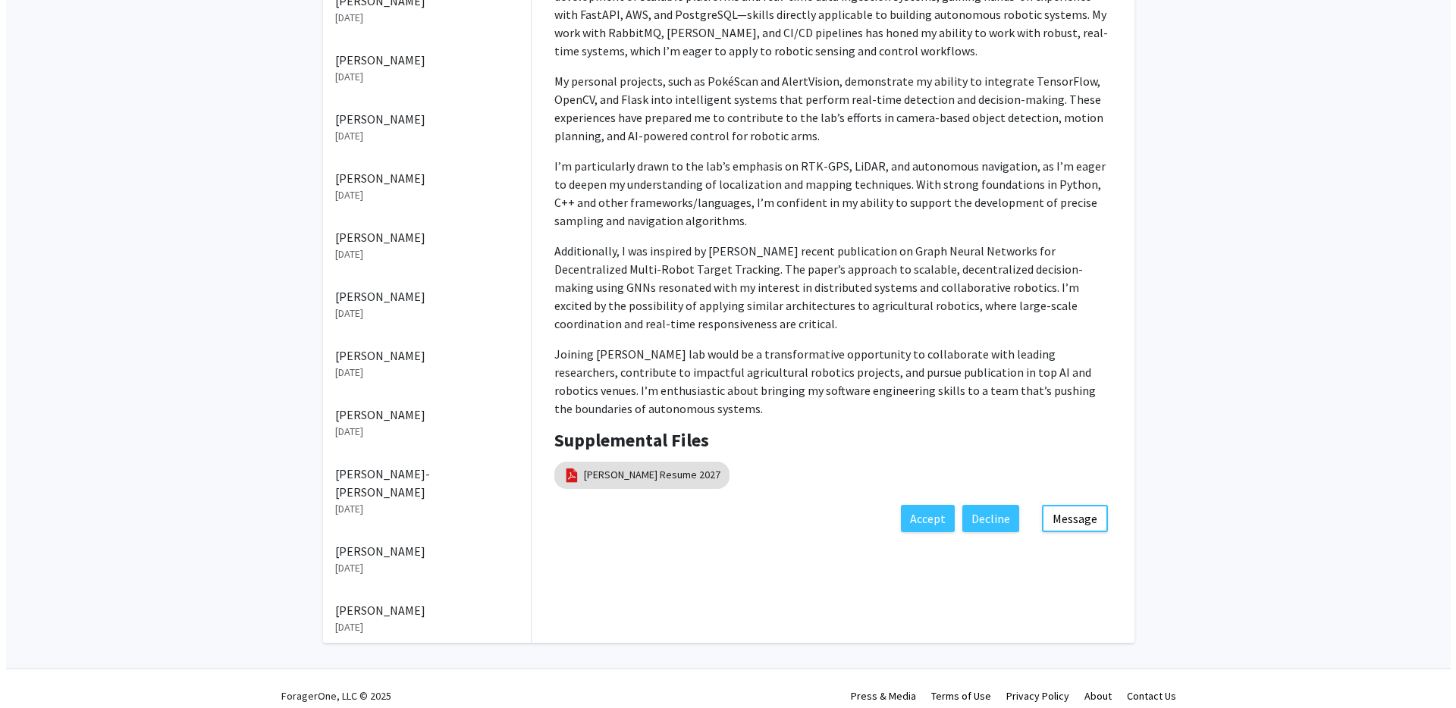
scroll to position [557, 0]
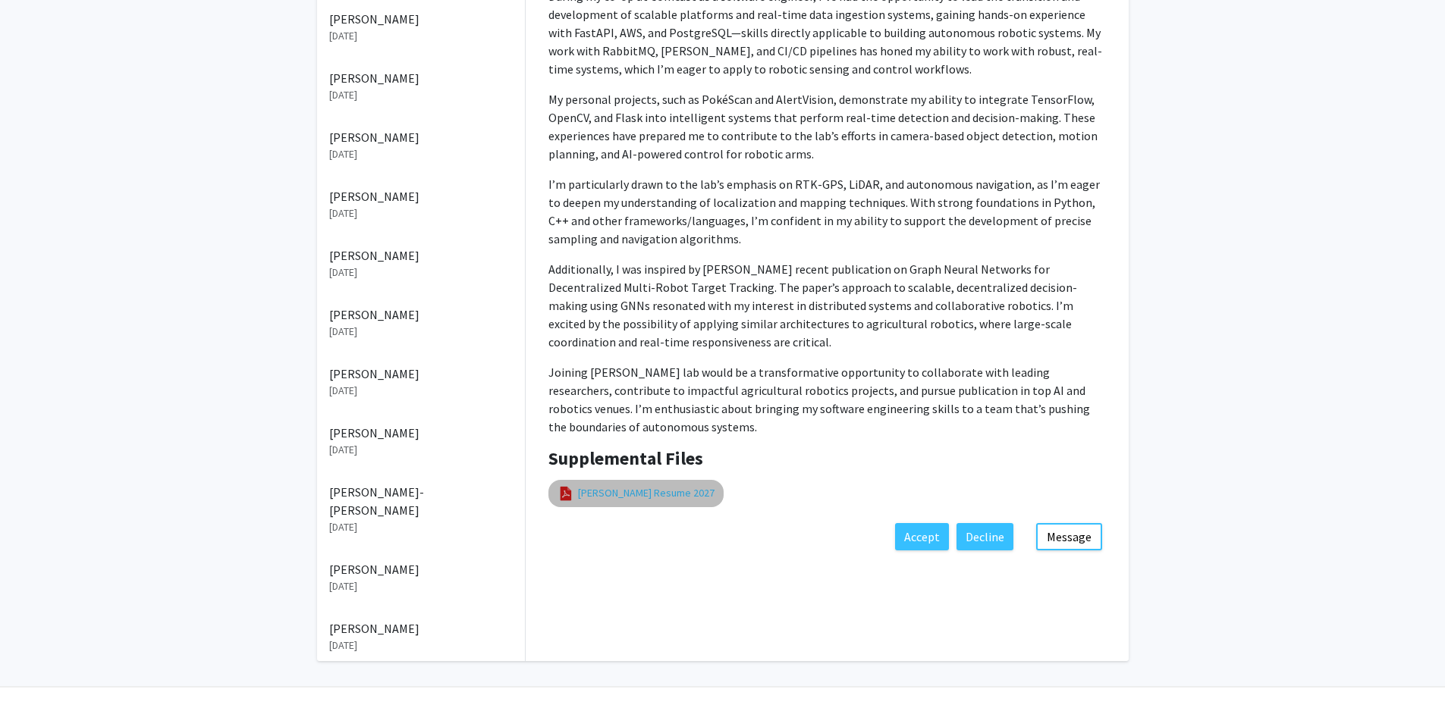
click at [665, 485] on link "[PERSON_NAME] Resume 2027" at bounding box center [646, 493] width 137 height 16
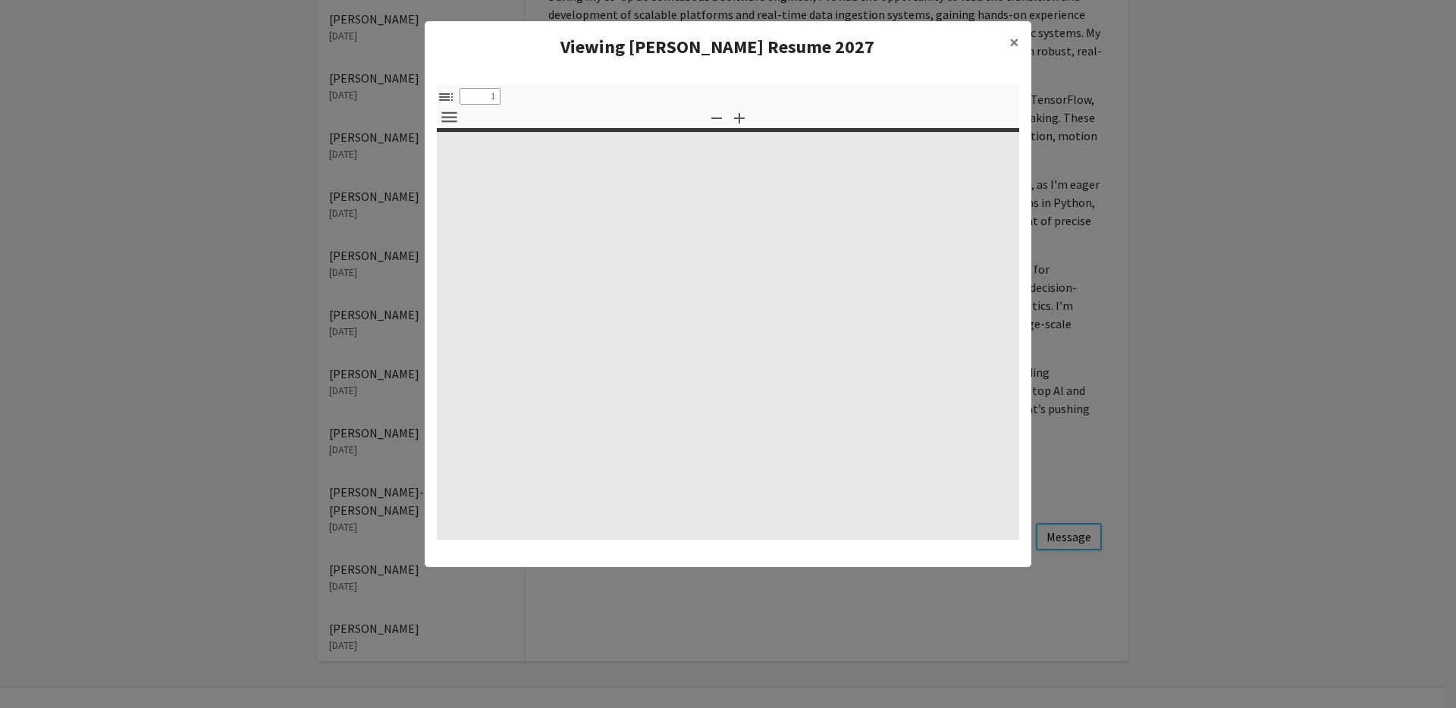
select select "custom"
type input "0"
select select "custom"
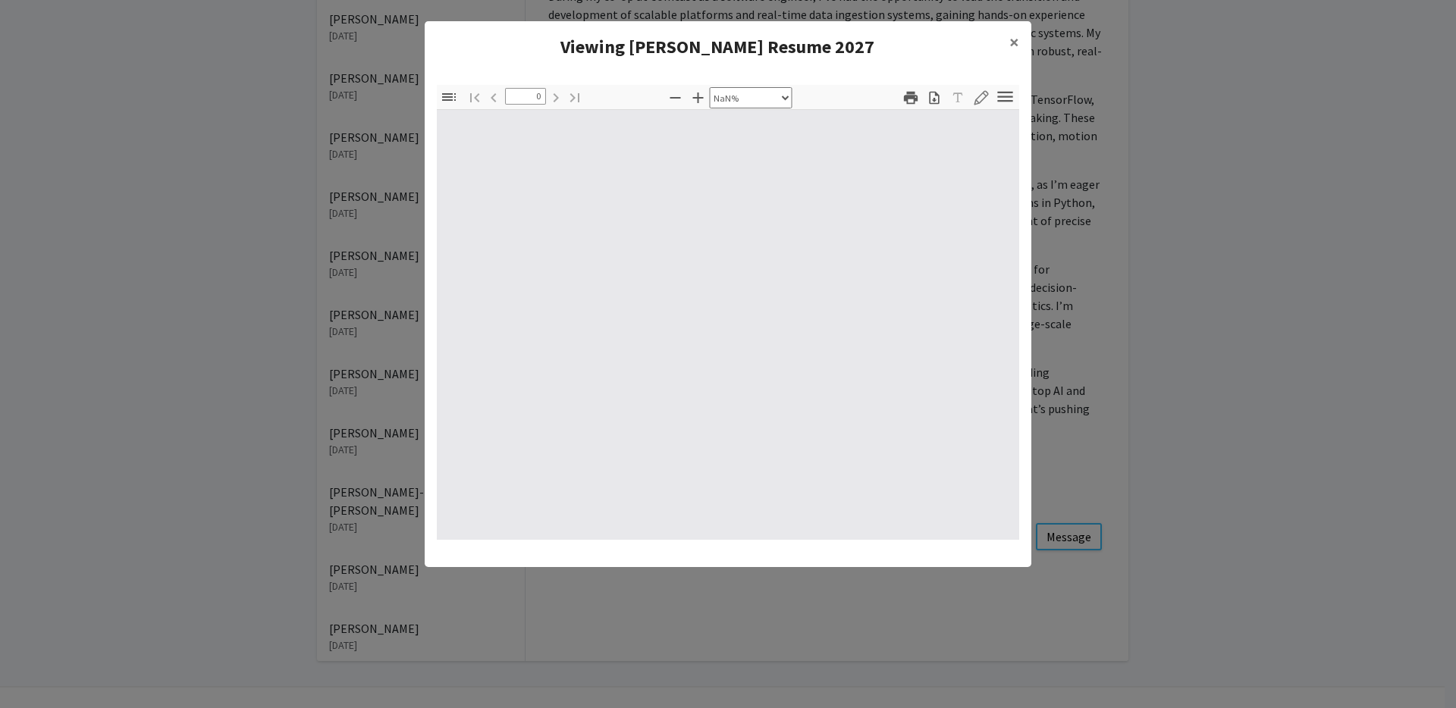
type input "1"
select select "auto"
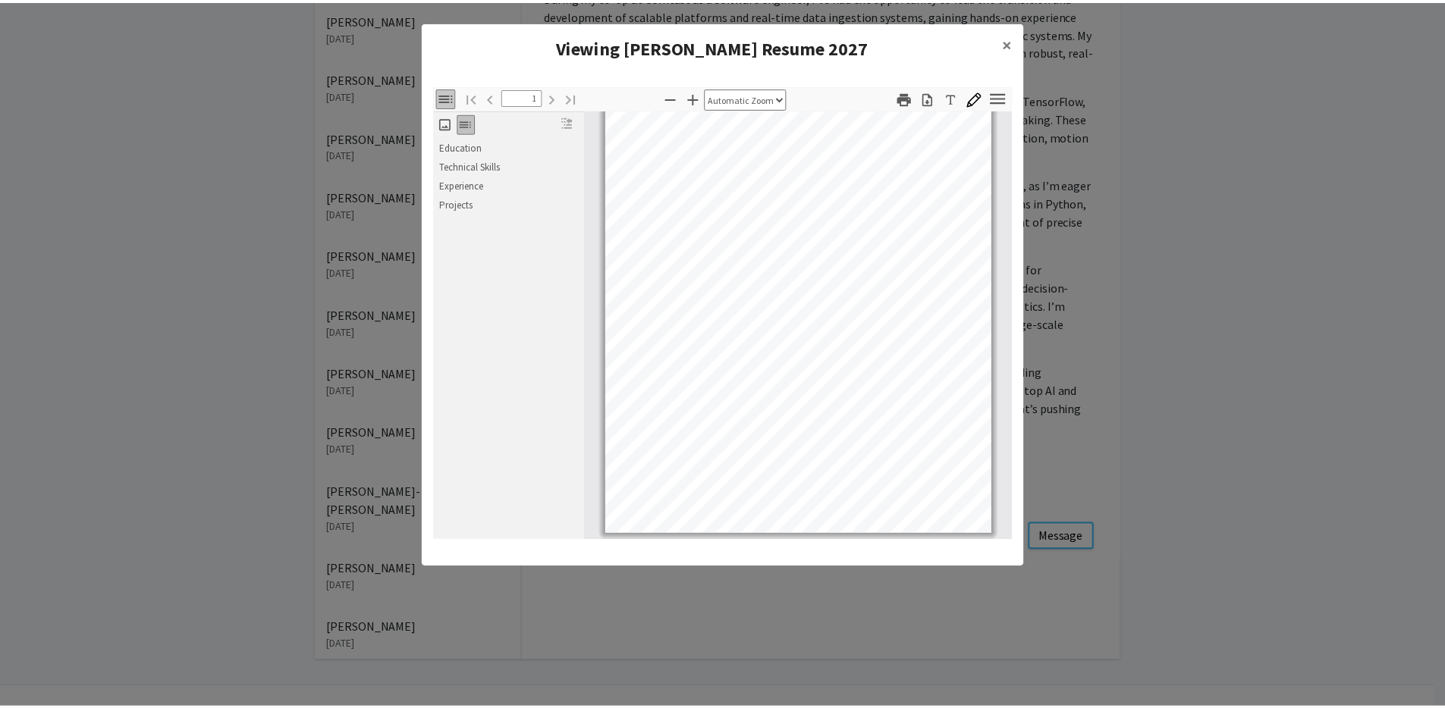
scroll to position [88, 0]
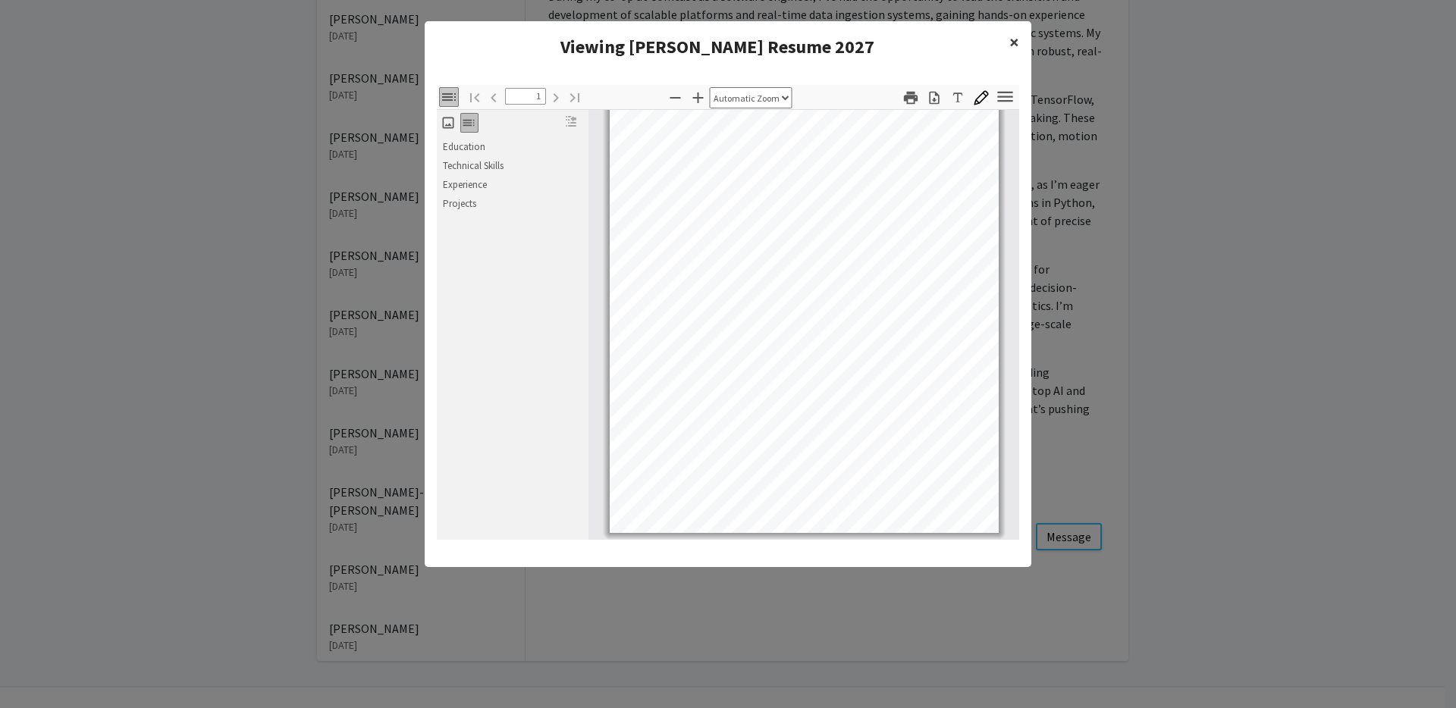
click at [1009, 36] on span "×" at bounding box center [1014, 42] width 10 height 24
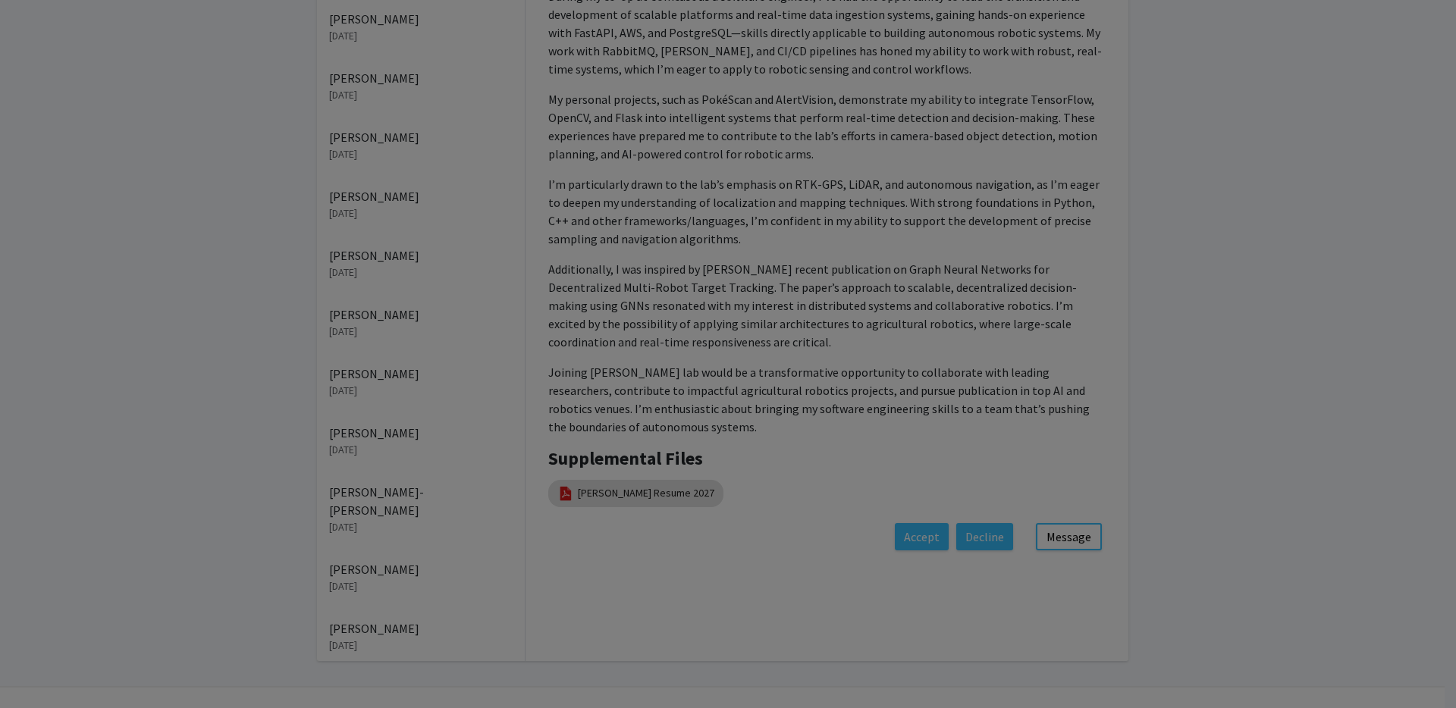
click at [1201, 110] on modal-container "Viewing [PERSON_NAME] Resume 2027 × Thumbnails Document Outline Attachments Lay…" at bounding box center [728, 354] width 1456 height 708
